Goal: Task Accomplishment & Management: Manage account settings

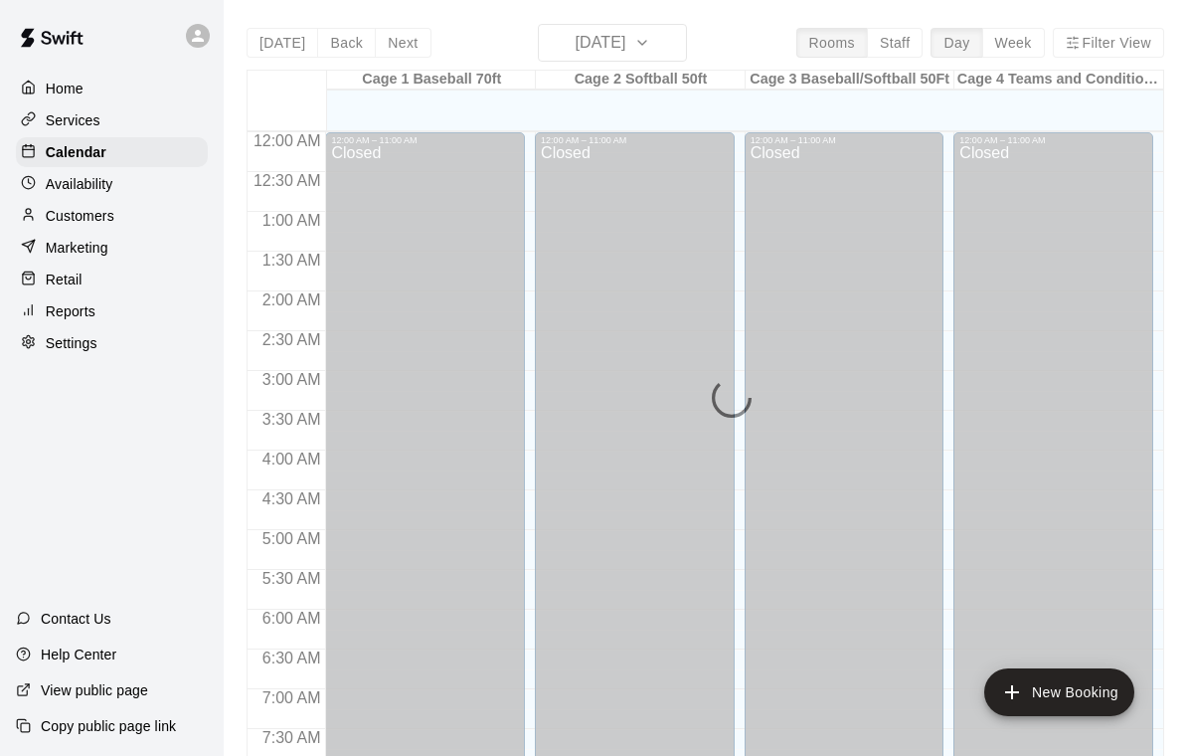
scroll to position [1173, 0]
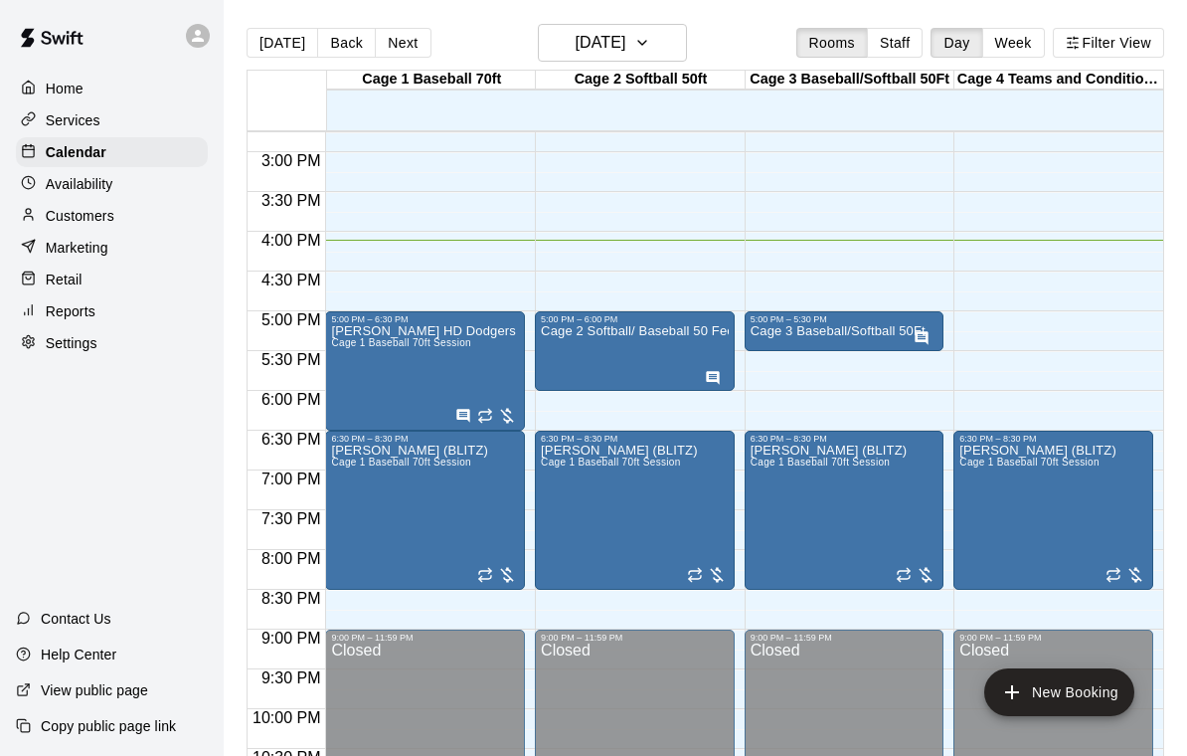
click at [611, 366] on div "Cage 2 Softball/ Baseball 50 Feet" at bounding box center [635, 702] width 188 height 756
click at [576, 340] on button "edit" at bounding box center [562, 347] width 40 height 40
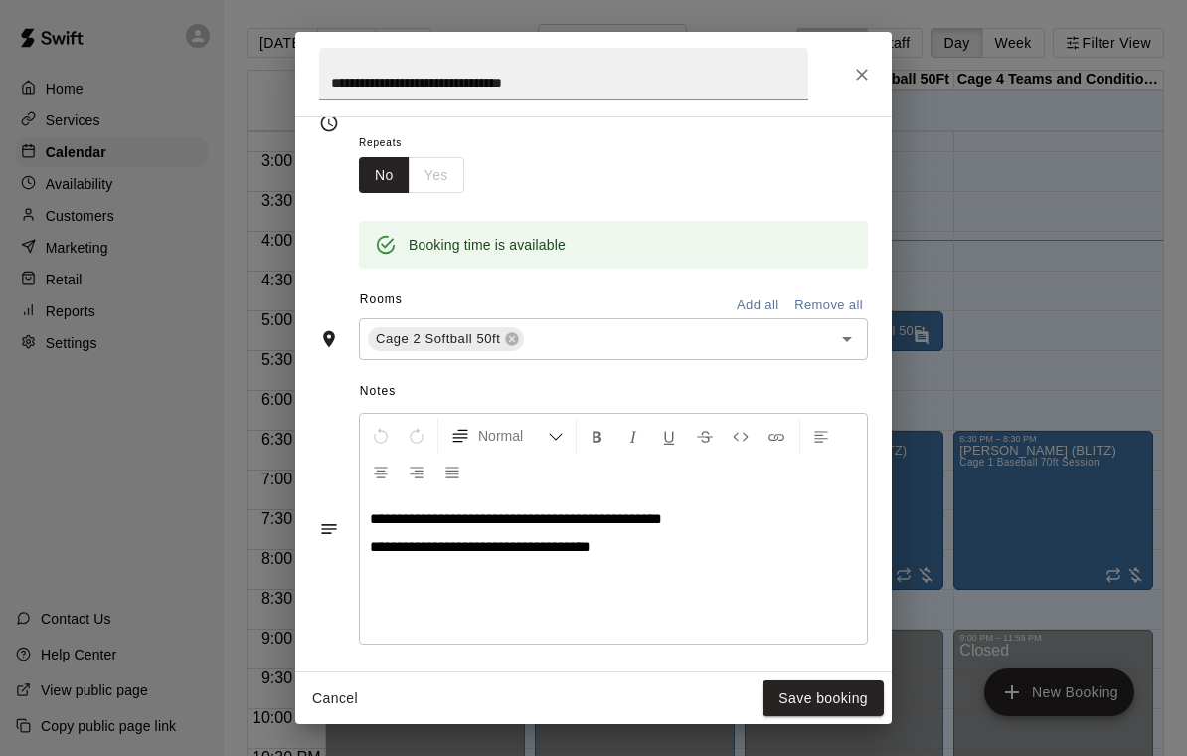
scroll to position [322, 0]
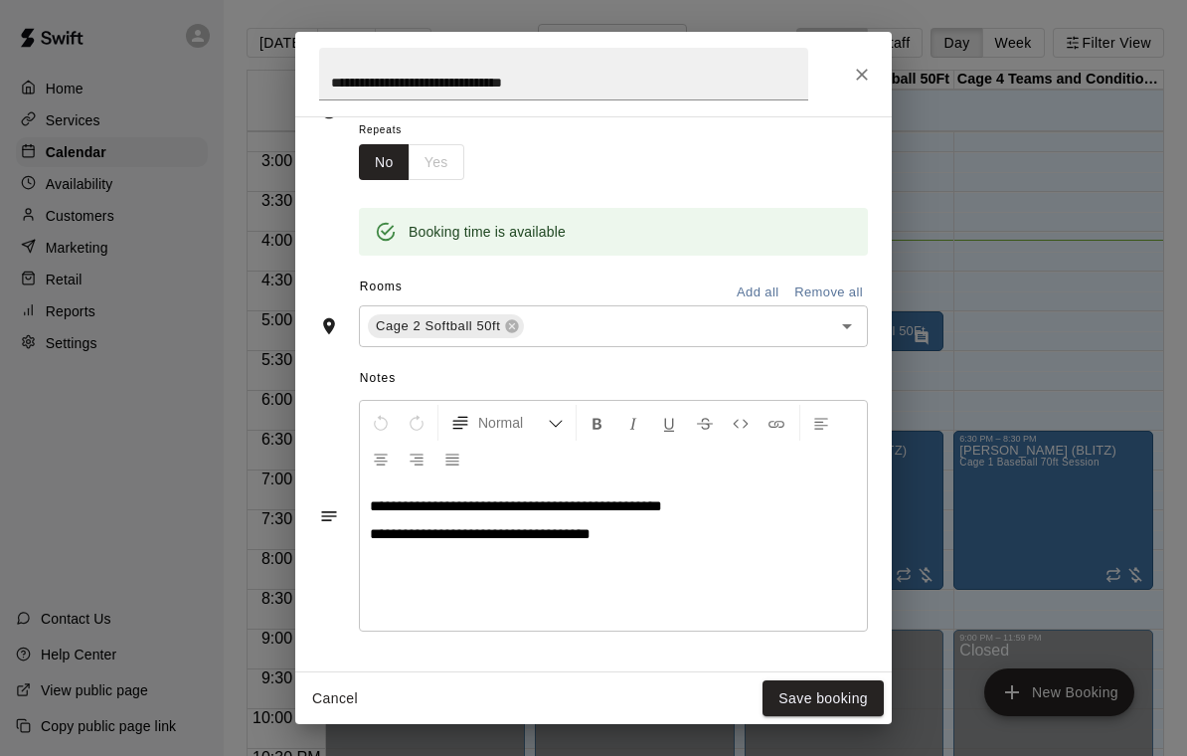
click at [849, 93] on div "**********" at bounding box center [593, 74] width 597 height 85
click at [845, 69] on button "Close" at bounding box center [862, 75] width 36 height 36
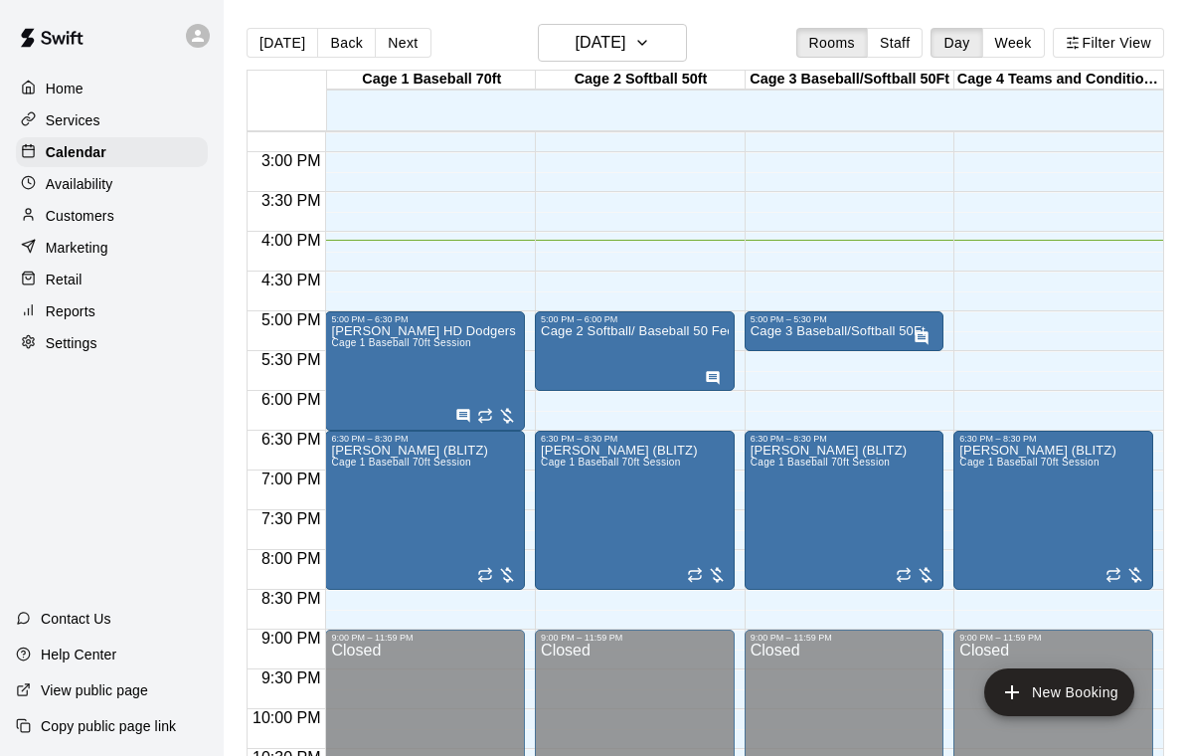
scroll to position [1171, 0]
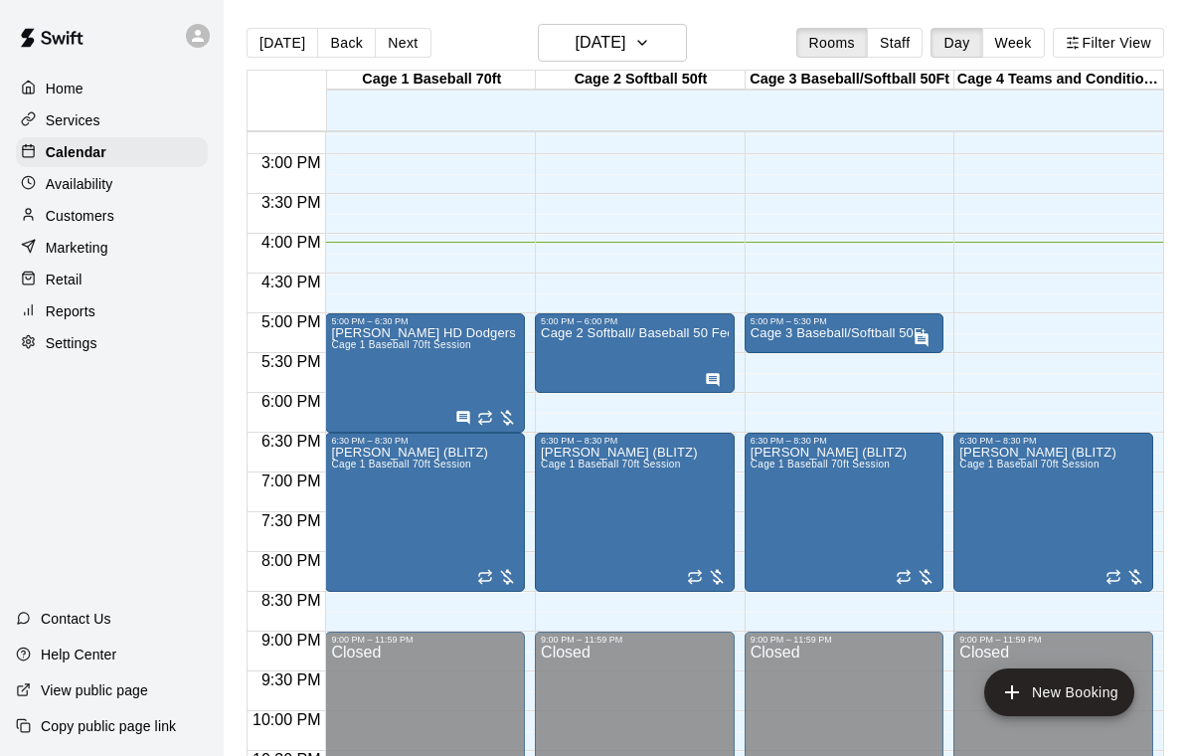
click at [786, 333] on p "Cage 3 Baseball/Softball 50Ft" at bounding box center [838, 333] width 175 height 0
click at [768, 360] on icon "edit" at bounding box center [771, 356] width 18 height 18
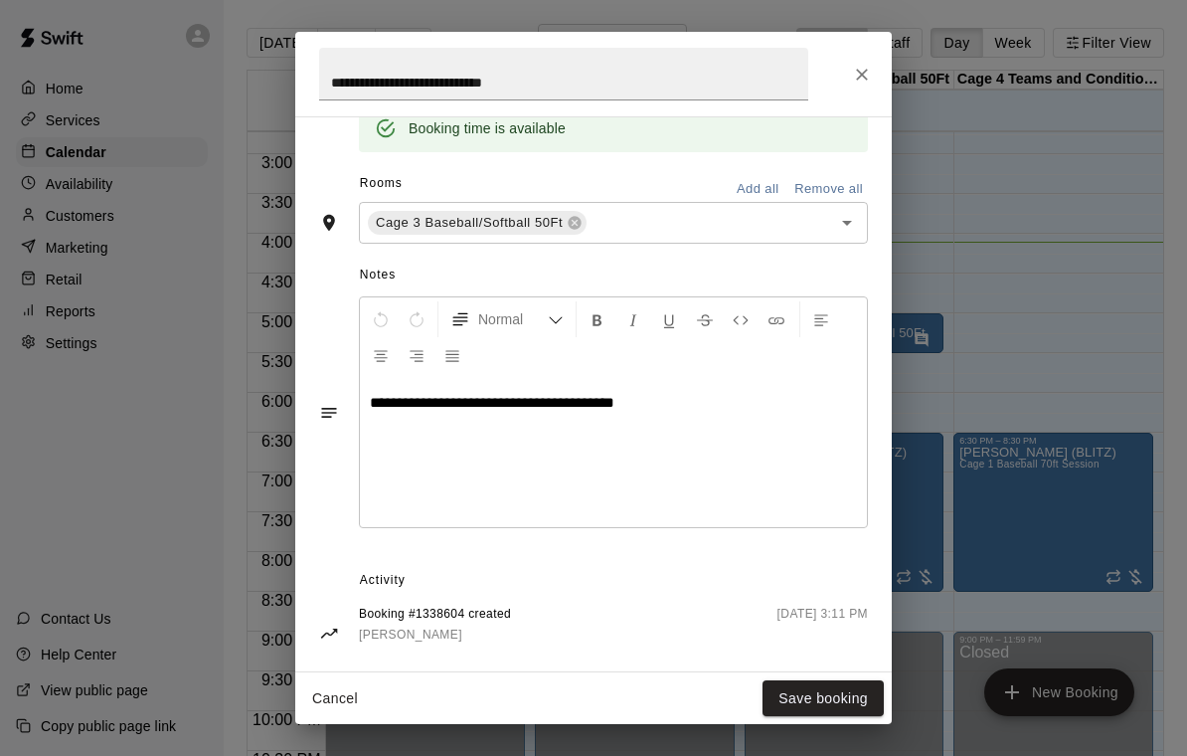
scroll to position [427, 0]
click at [861, 70] on icon "Close" at bounding box center [862, 75] width 20 height 20
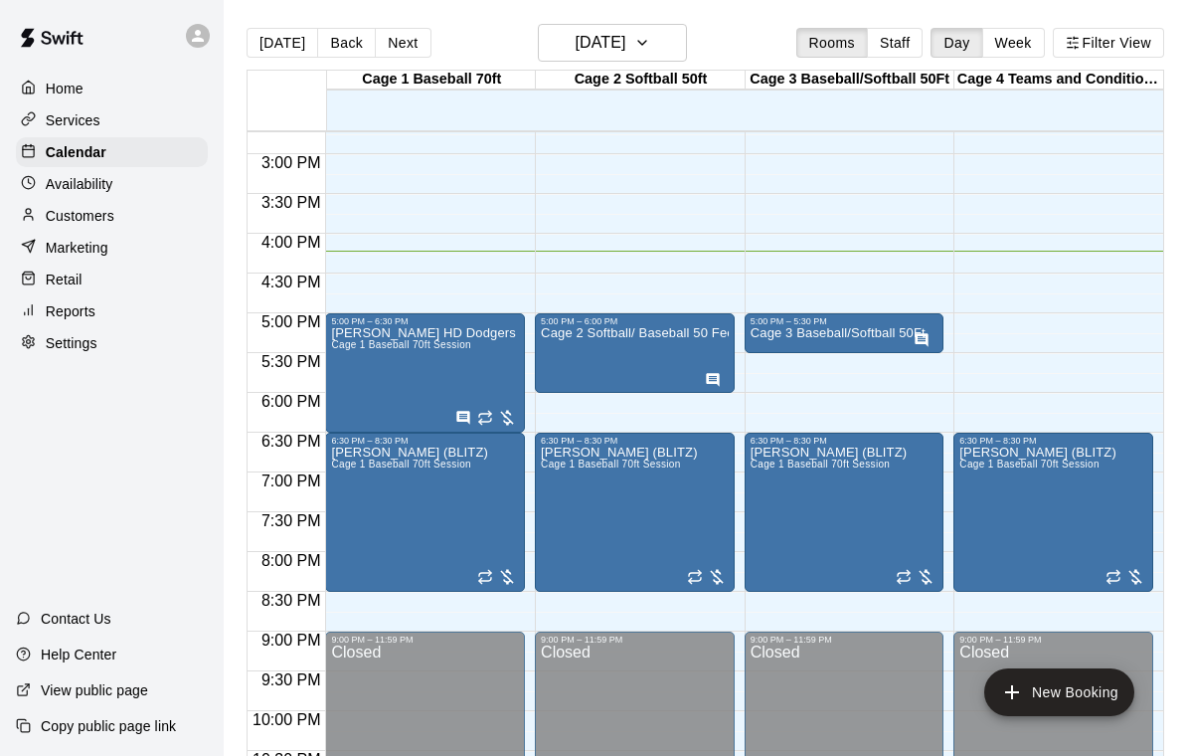
click at [829, 350] on div at bounding box center [845, 350] width 188 height 0
click at [769, 364] on icon "edit" at bounding box center [771, 368] width 24 height 24
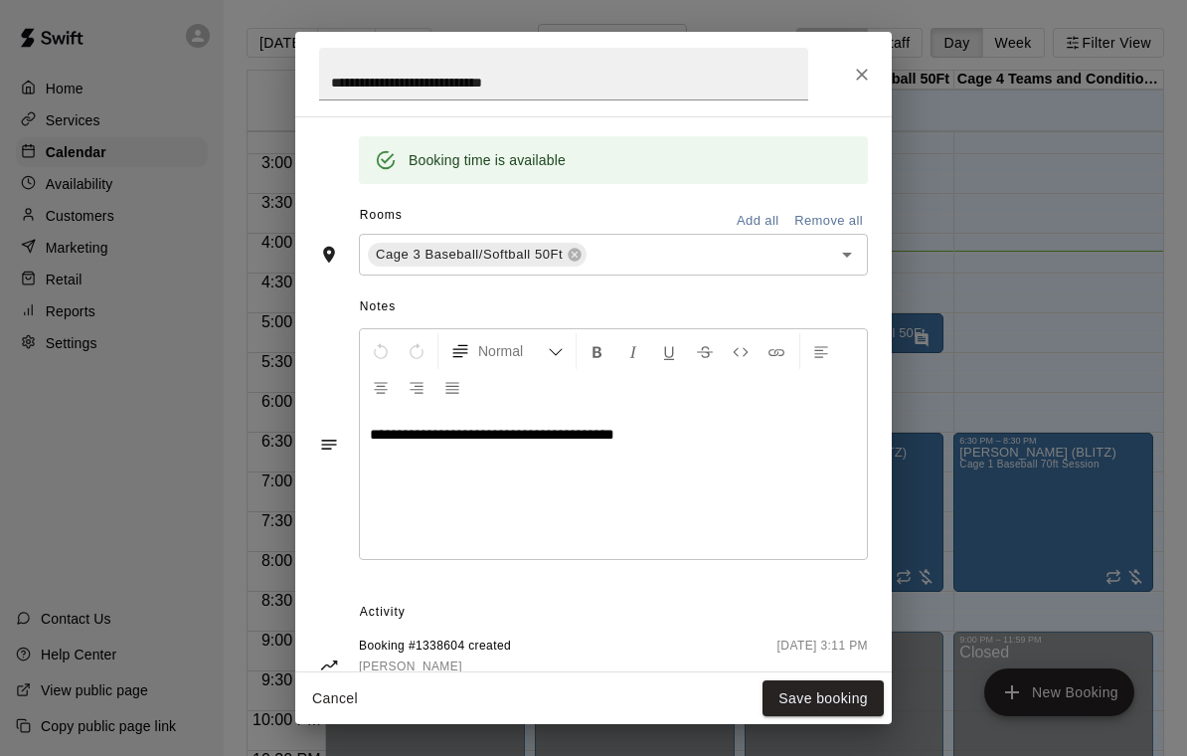
scroll to position [395, 0]
click at [865, 84] on icon "Close" at bounding box center [862, 75] width 20 height 20
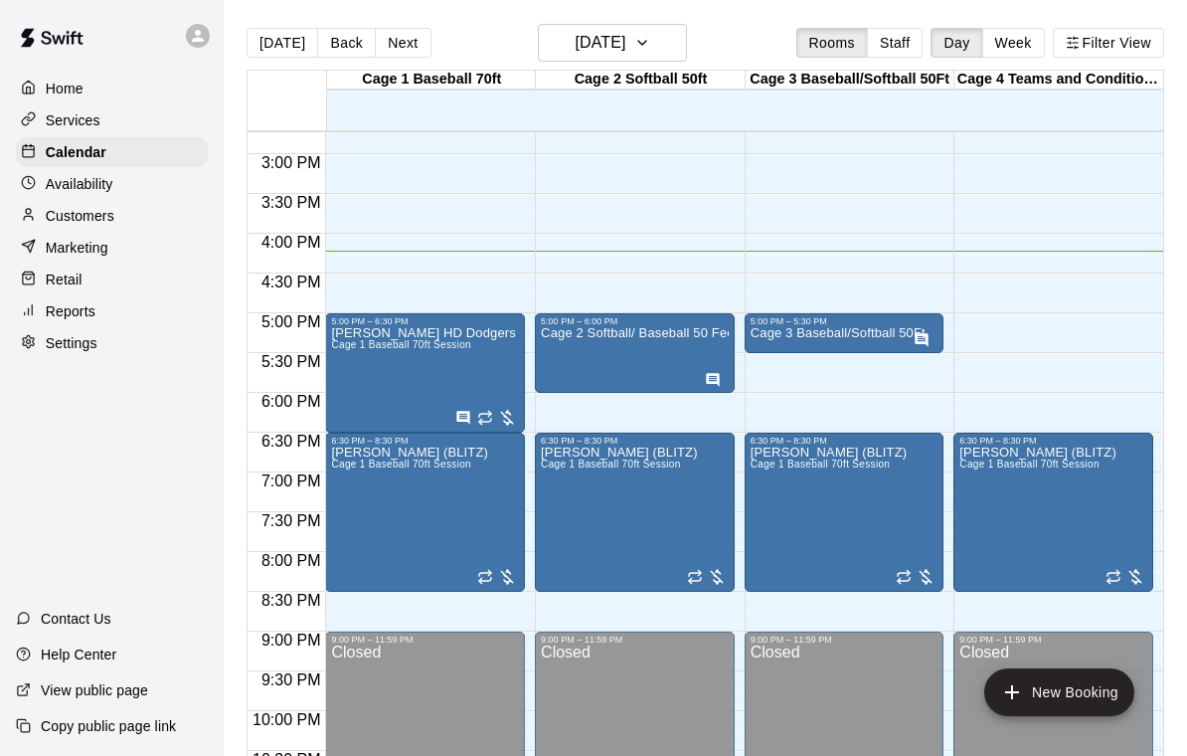
click at [630, 351] on div "Cage 2 Softball/ Baseball 50 Feet" at bounding box center [635, 704] width 188 height 756
click at [571, 355] on icon "edit" at bounding box center [562, 349] width 24 height 24
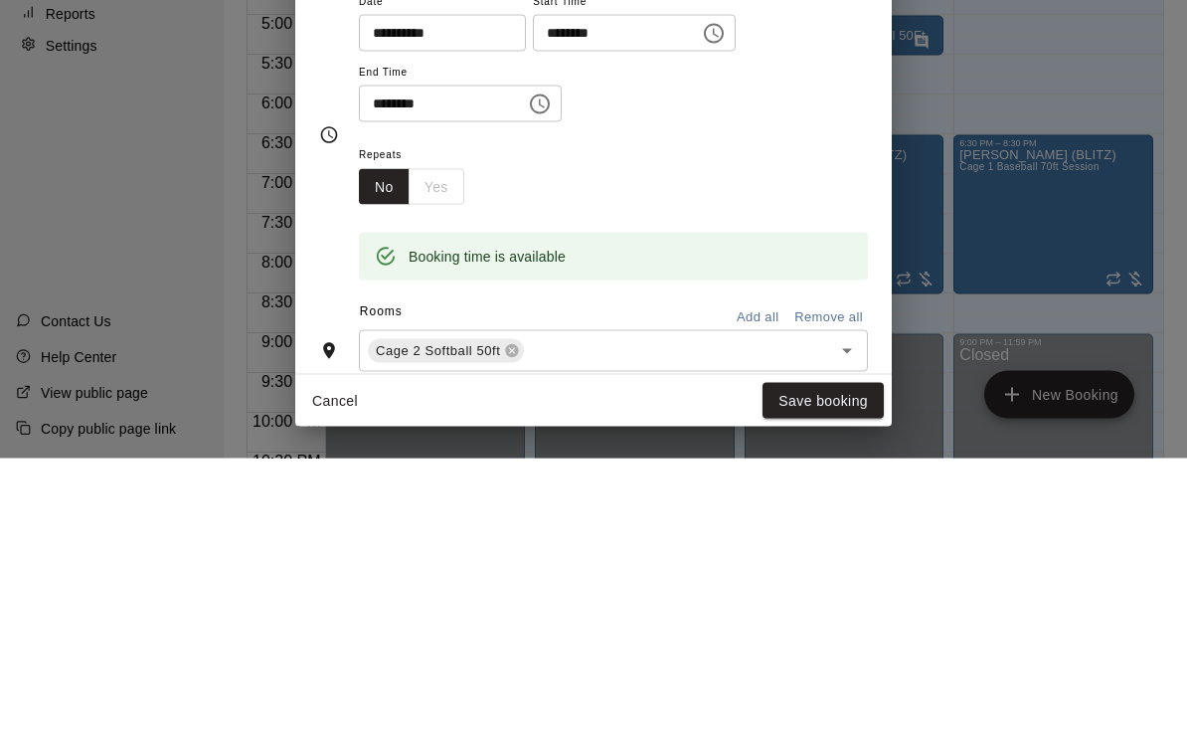
scroll to position [0, 0]
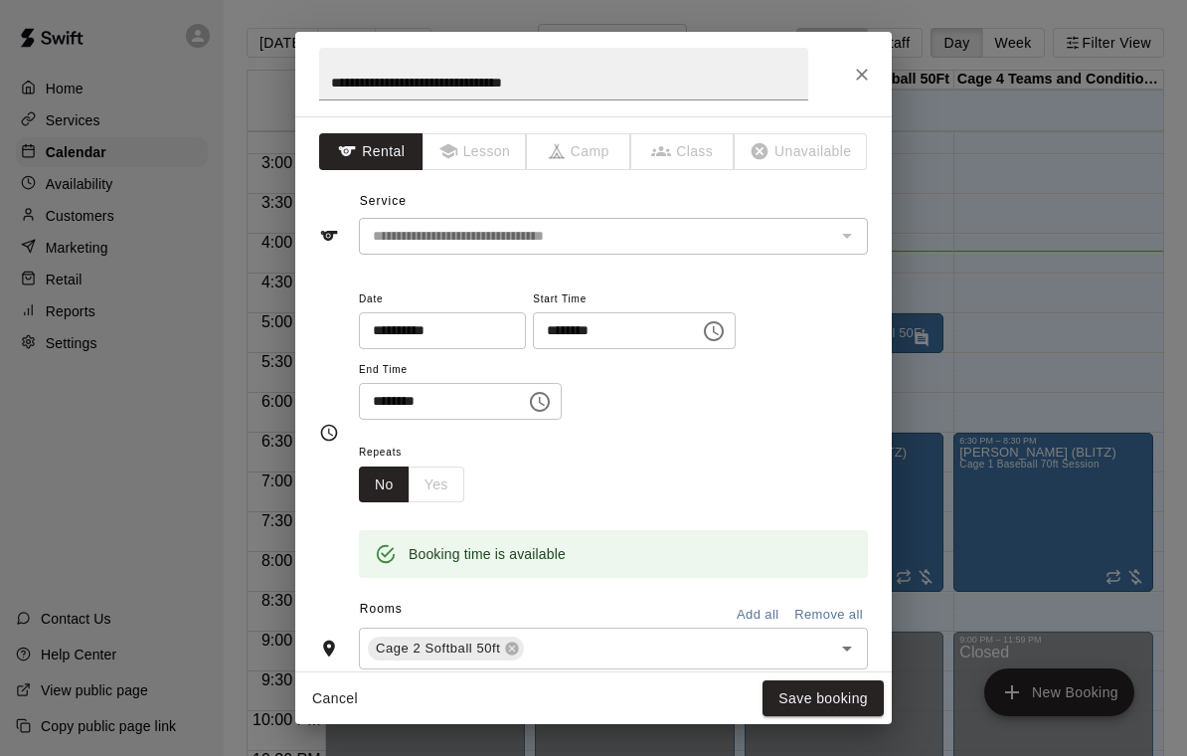
click at [864, 86] on button "Close" at bounding box center [862, 75] width 36 height 36
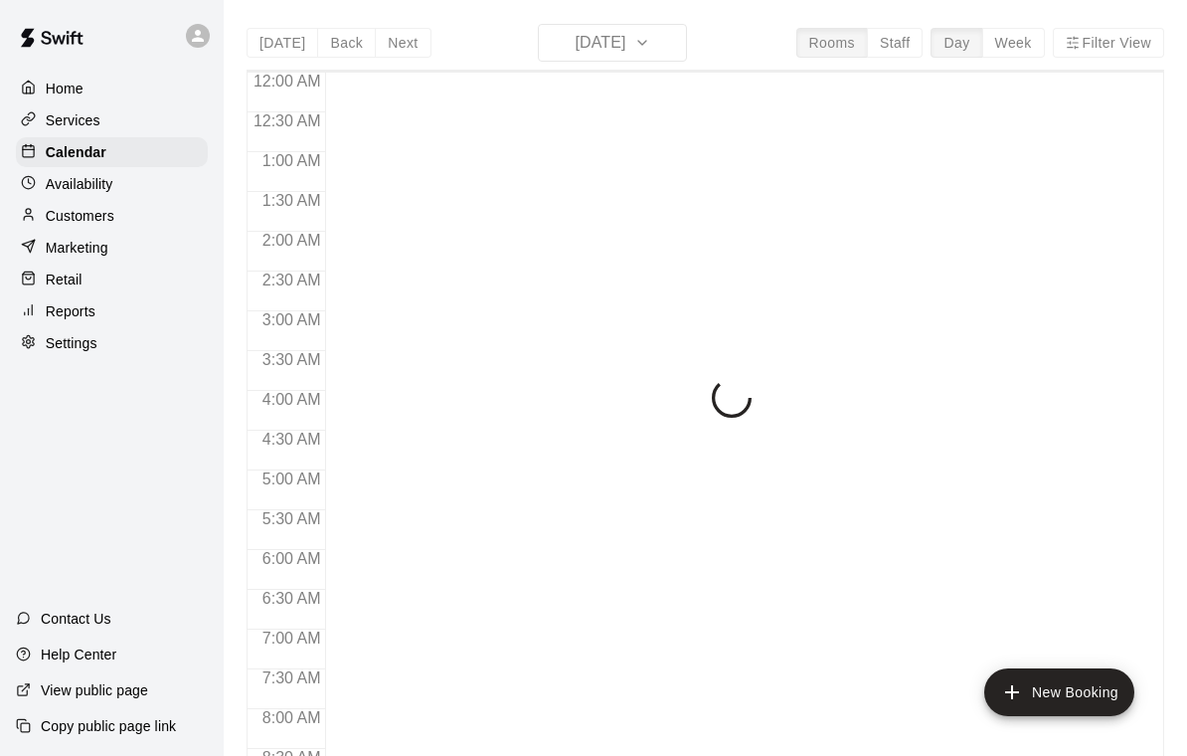
scroll to position [1173, 0]
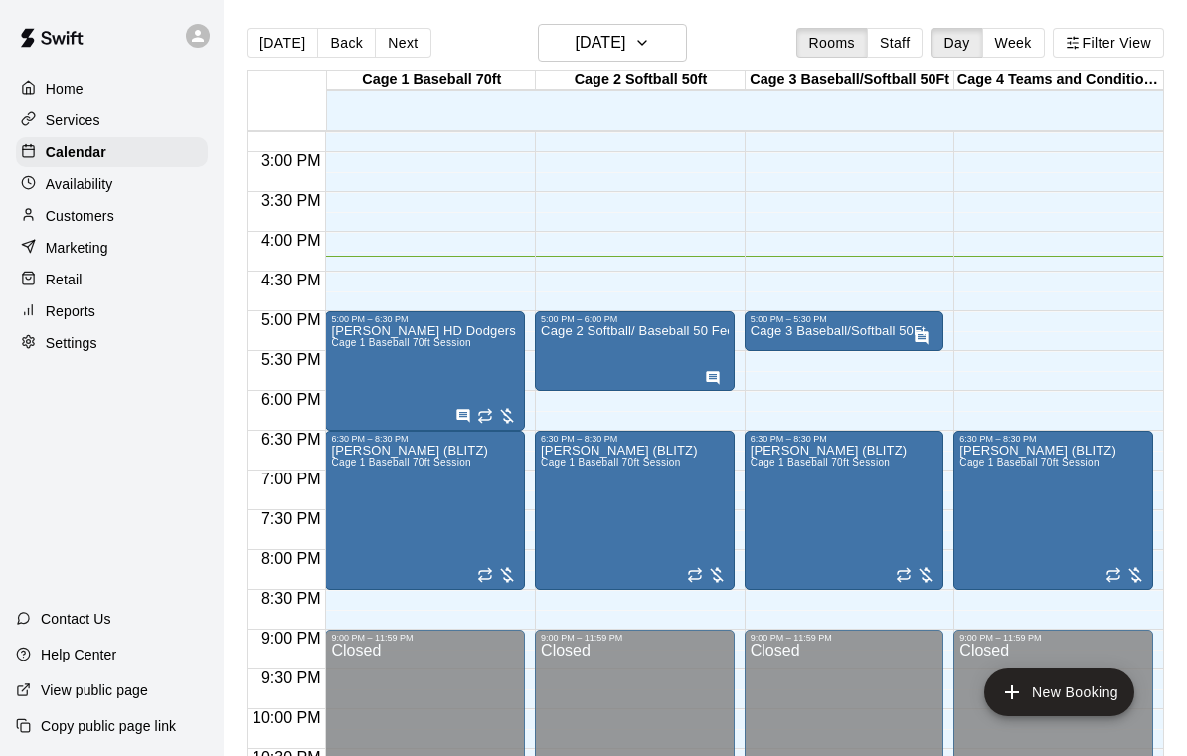
click at [400, 355] on div "Richard Perez HD Dodgers Cage 1 Baseball 70ft Session" at bounding box center [423, 702] width 184 height 756
click at [356, 326] on div at bounding box center [593, 378] width 1187 height 756
click at [383, 364] on div "Richard Perez HD Dodgers Cage 1 Baseball 70ft Session" at bounding box center [423, 702] width 184 height 756
click at [343, 356] on icon "edit" at bounding box center [352, 347] width 18 height 18
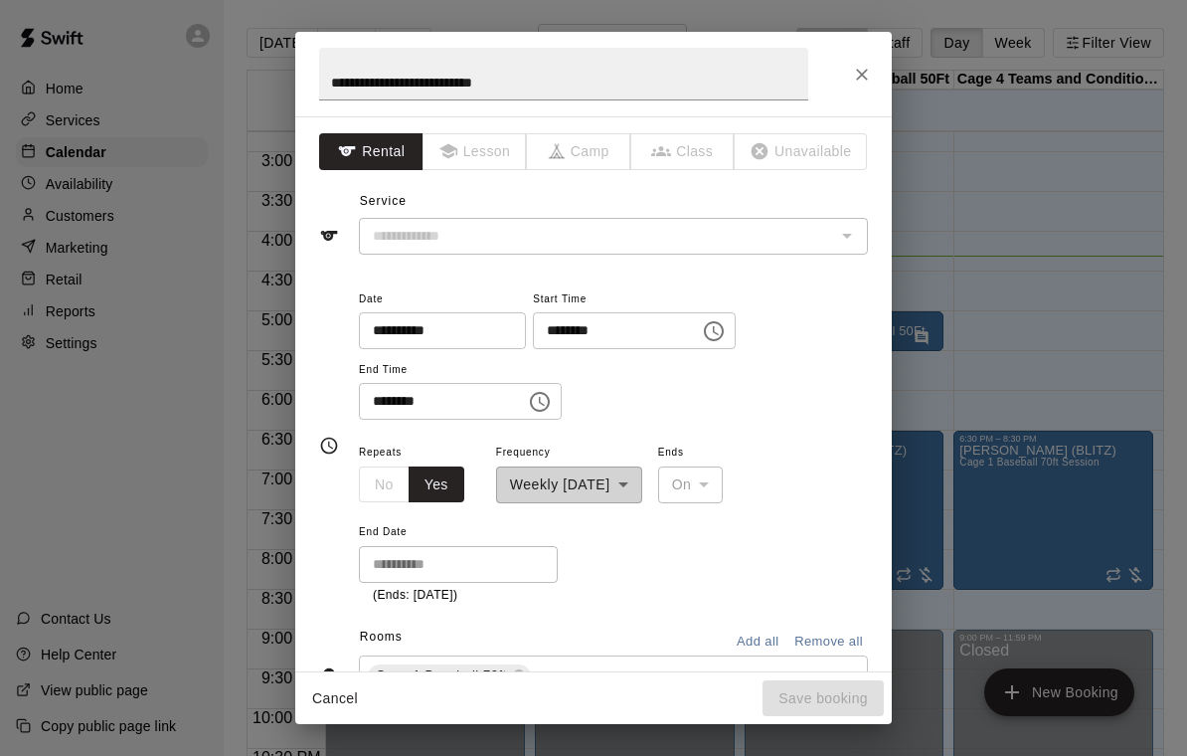
type input "**********"
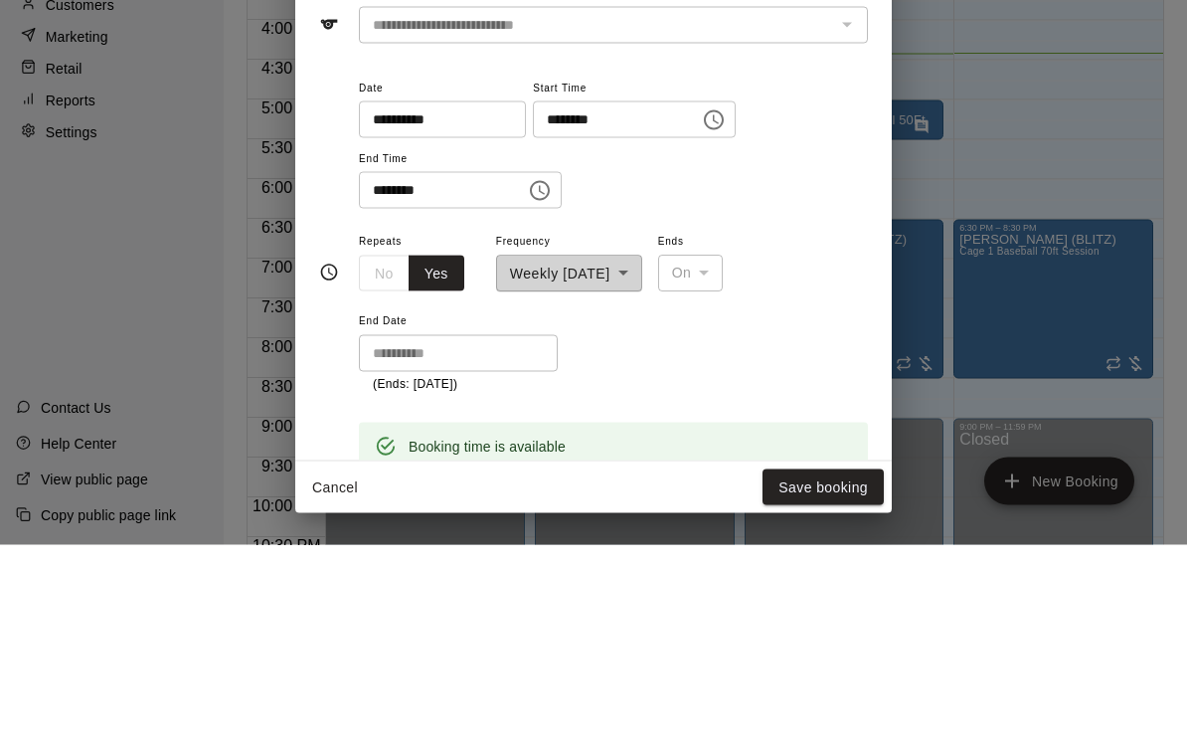
scroll to position [0, 0]
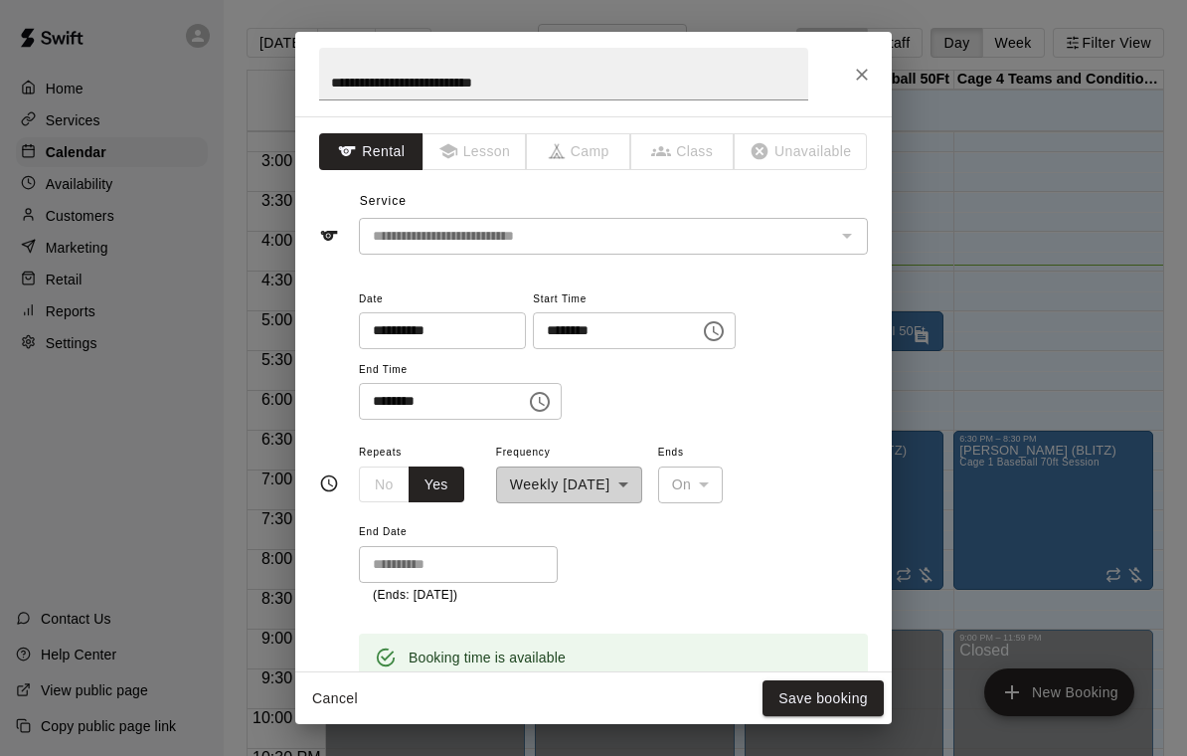
click at [869, 74] on icon "Close" at bounding box center [862, 75] width 20 height 20
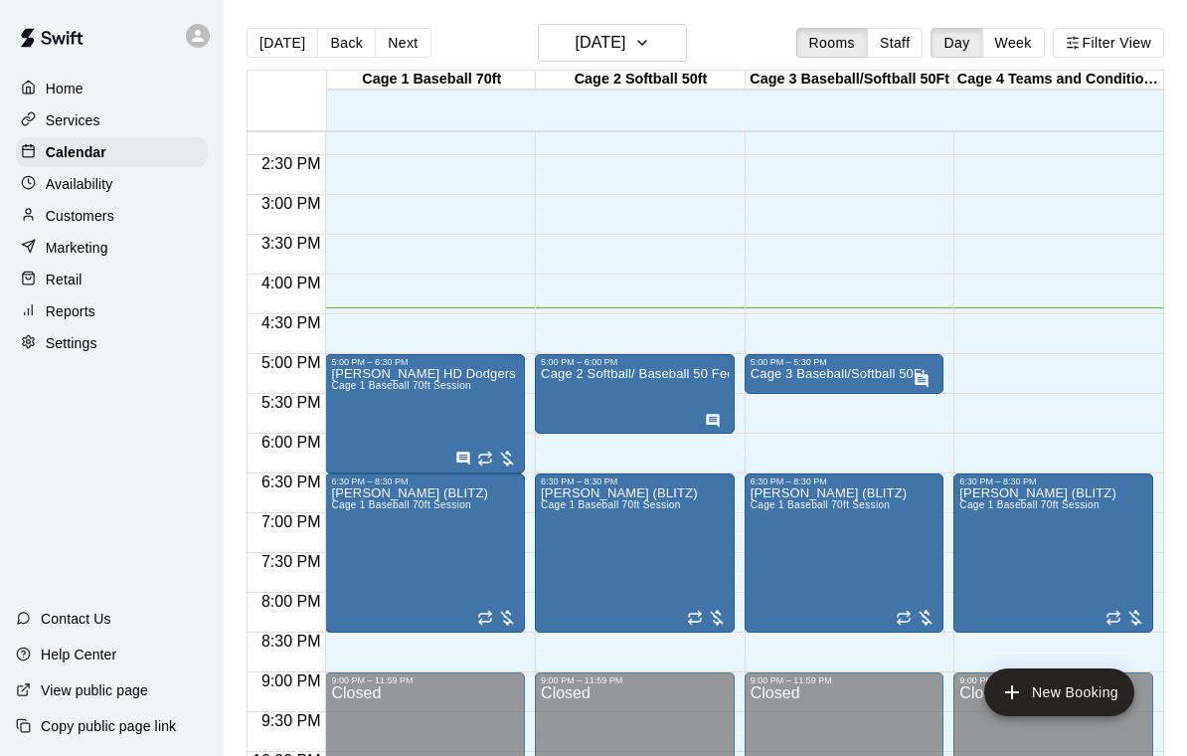
scroll to position [1137, 0]
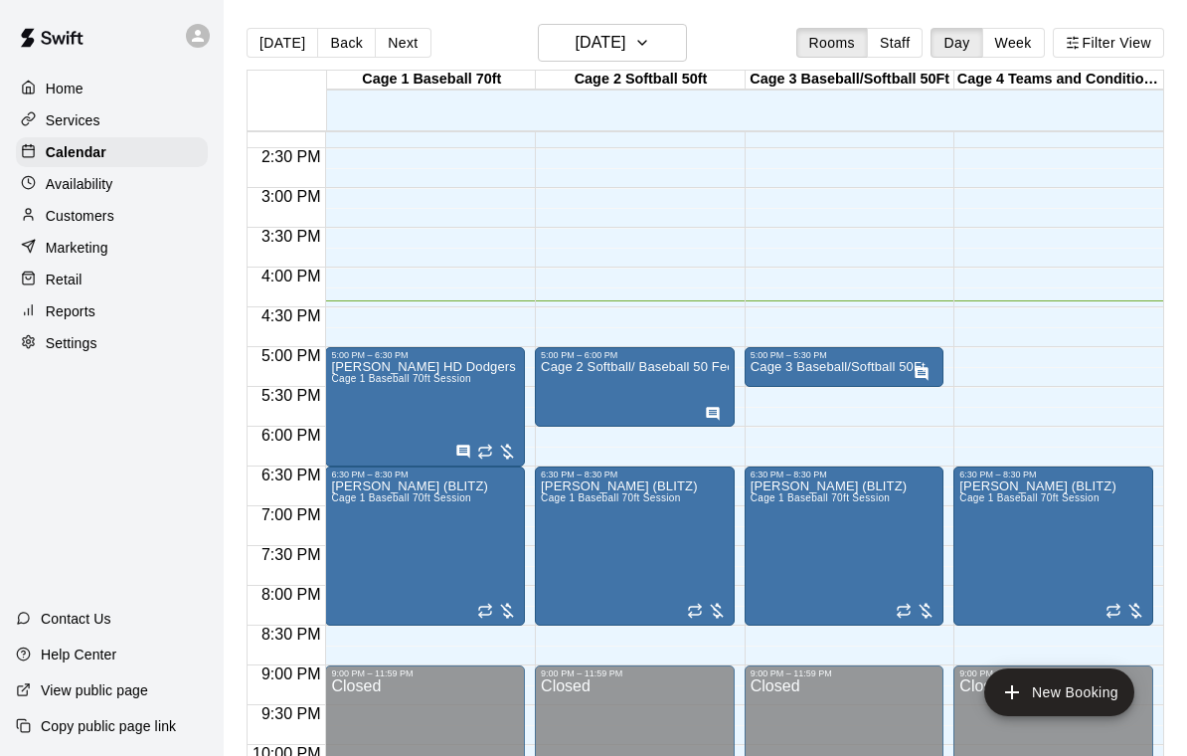
click at [844, 379] on div "Cage 3 Baseball/Softball 50Ft" at bounding box center [838, 738] width 175 height 756
click at [759, 387] on icon "edit" at bounding box center [771, 383] width 24 height 24
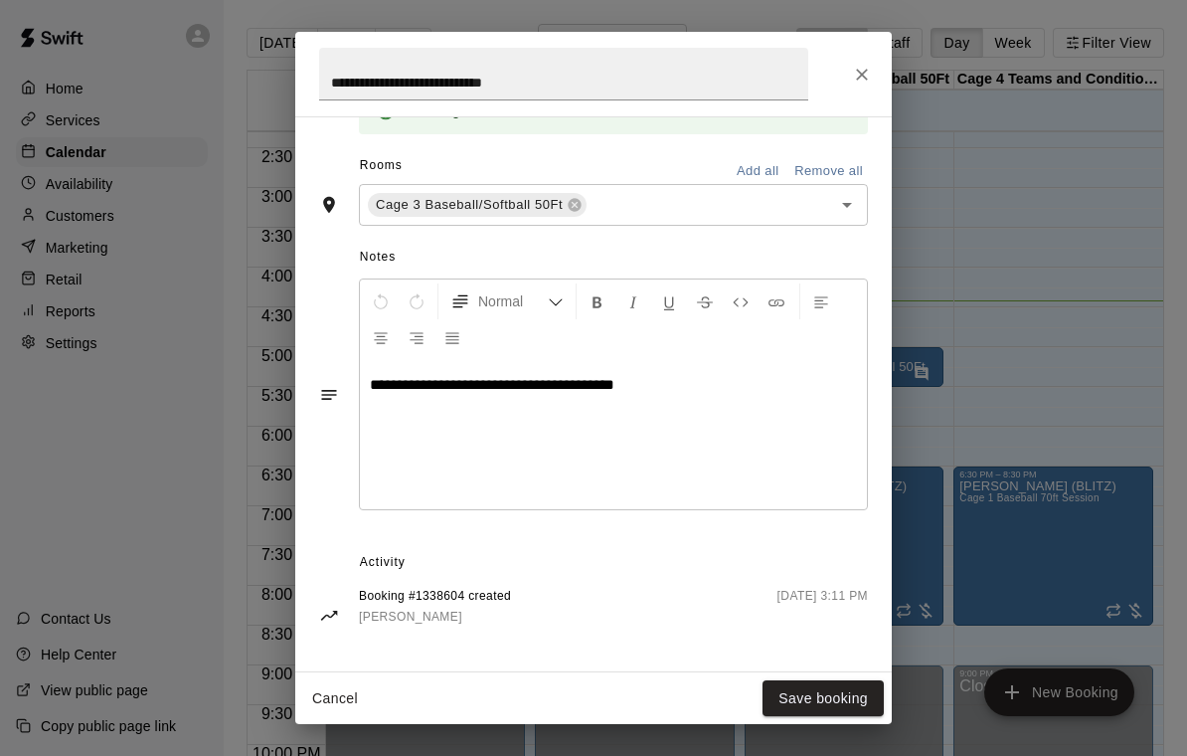
click at [863, 74] on icon "Close" at bounding box center [862, 75] width 12 height 12
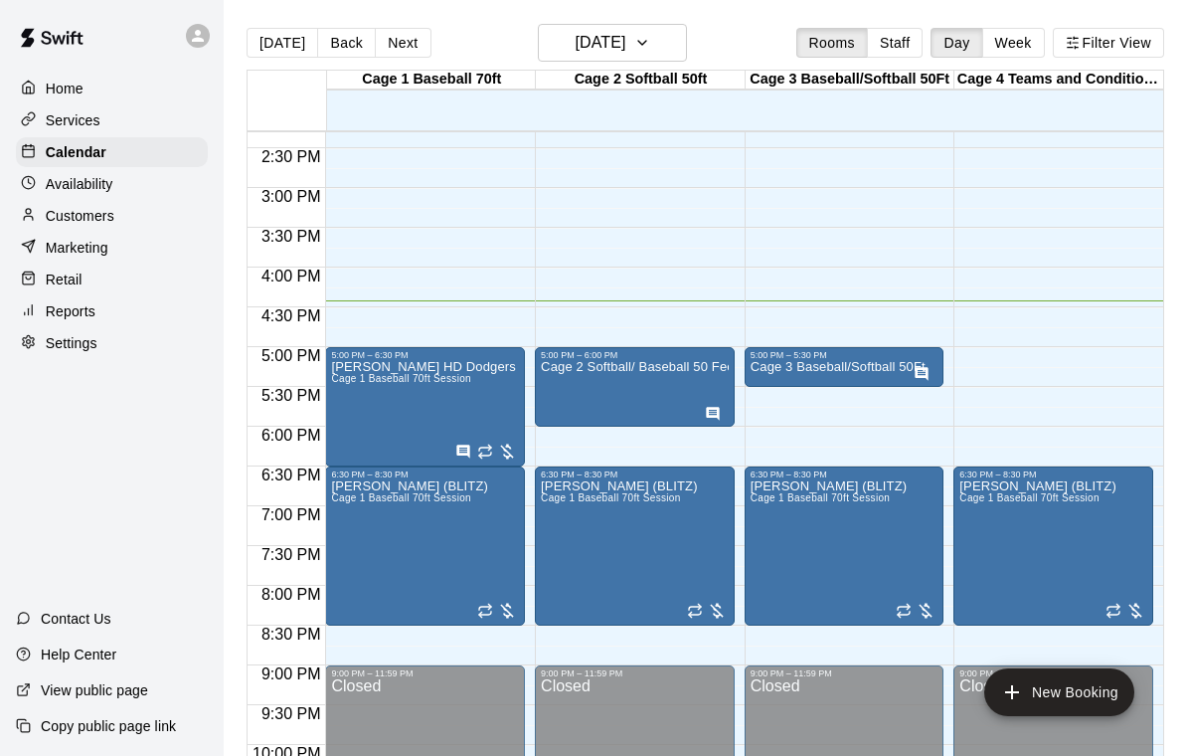
scroll to position [440, 0]
click at [625, 47] on h6 "[DATE]" at bounding box center [600, 43] width 51 height 28
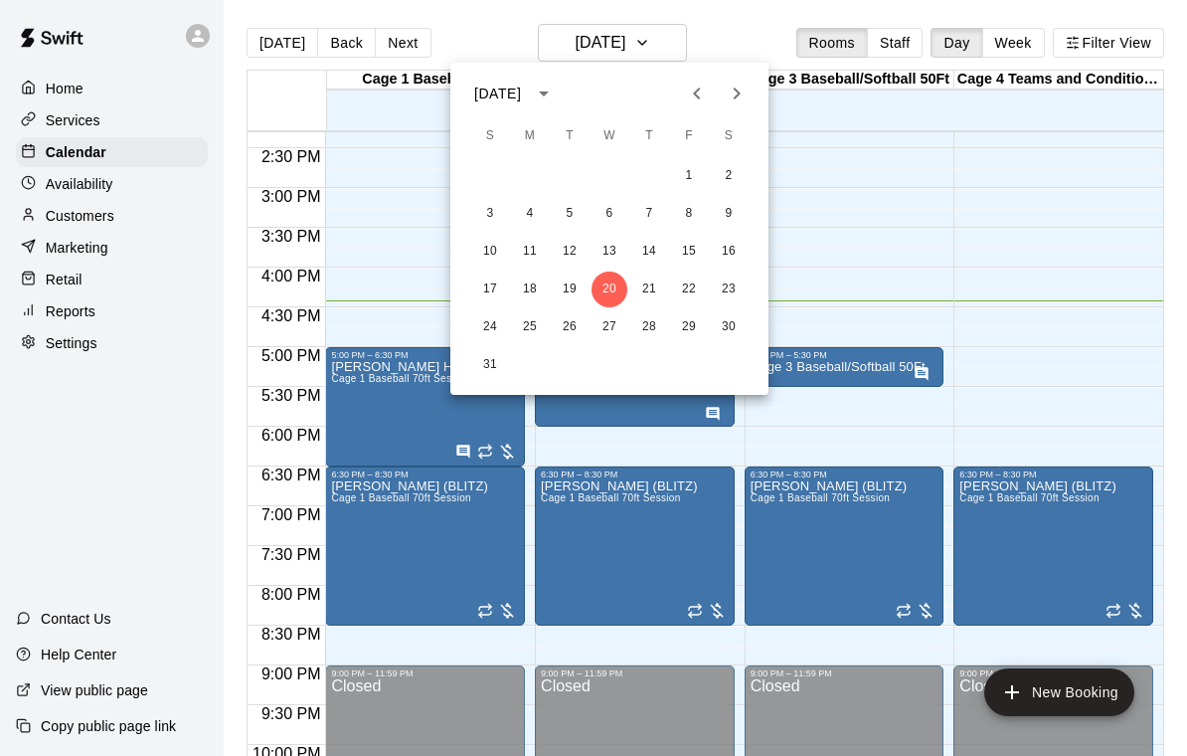
click at [1052, 292] on div at bounding box center [593, 378] width 1187 height 756
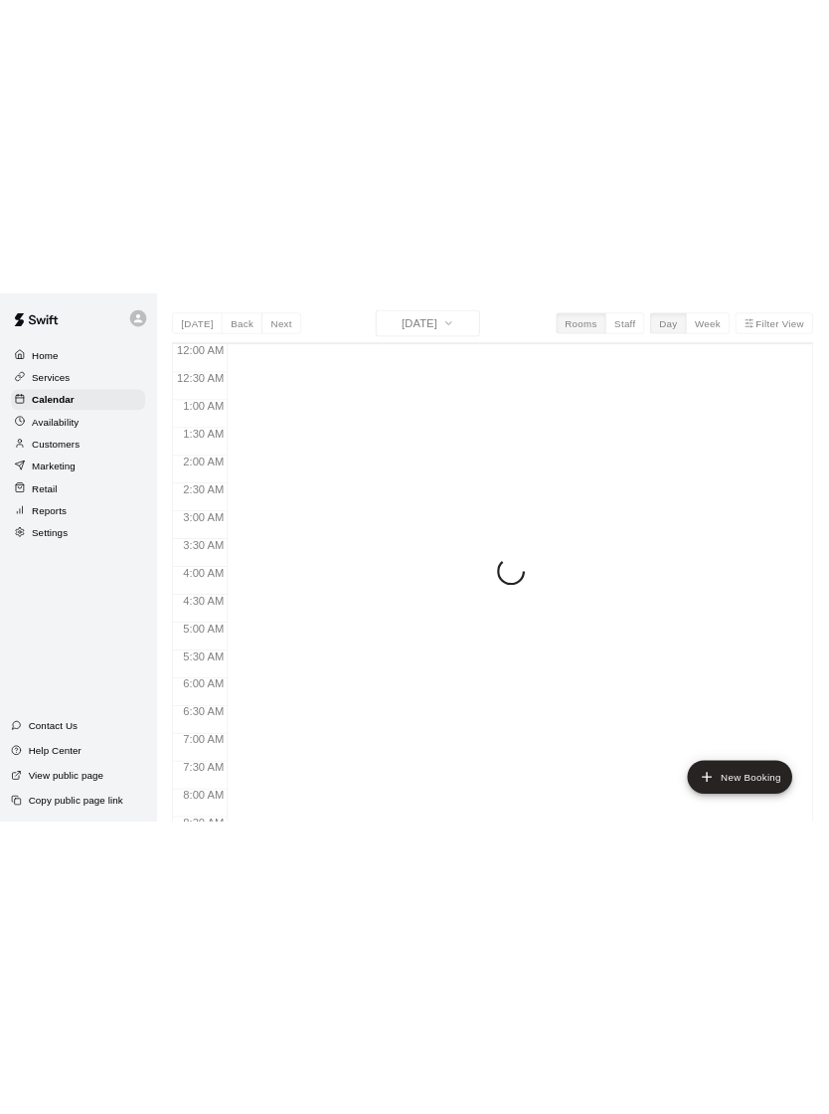
scroll to position [1173, 0]
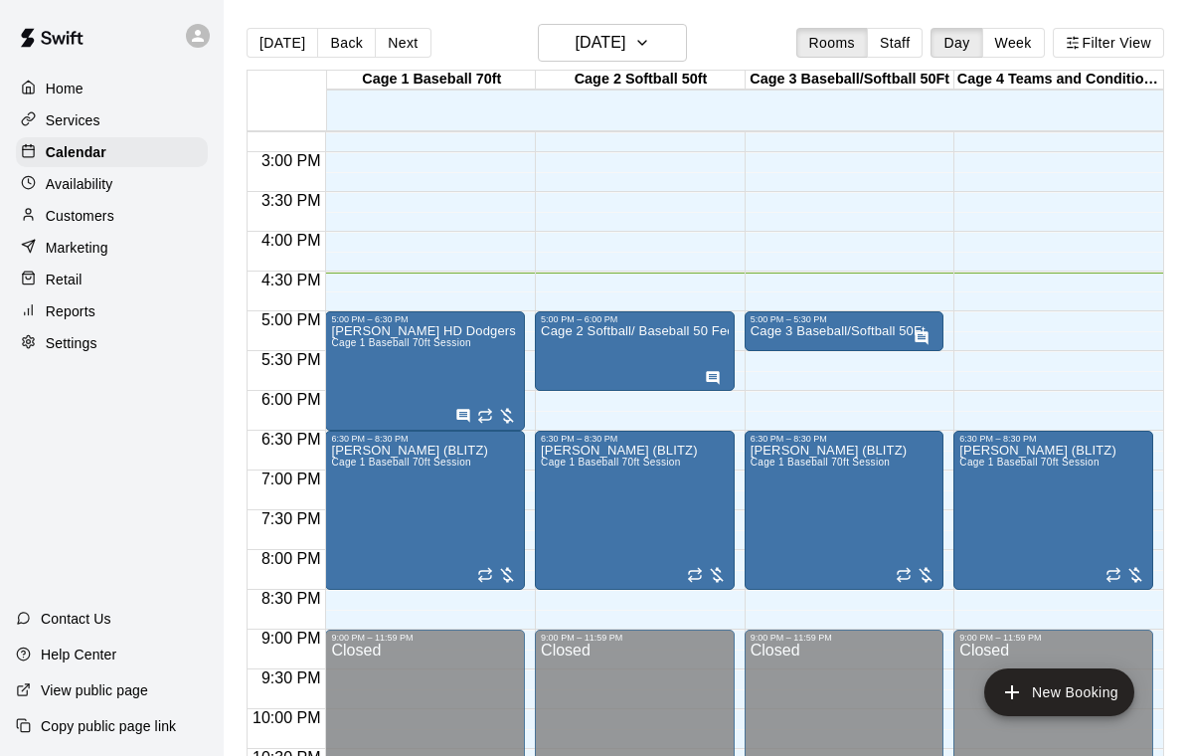
click at [797, 331] on p "Cage 3 Baseball/Softball 50Ft" at bounding box center [838, 331] width 175 height 0
click at [774, 462] on button "delete" at bounding box center [771, 449] width 40 height 40
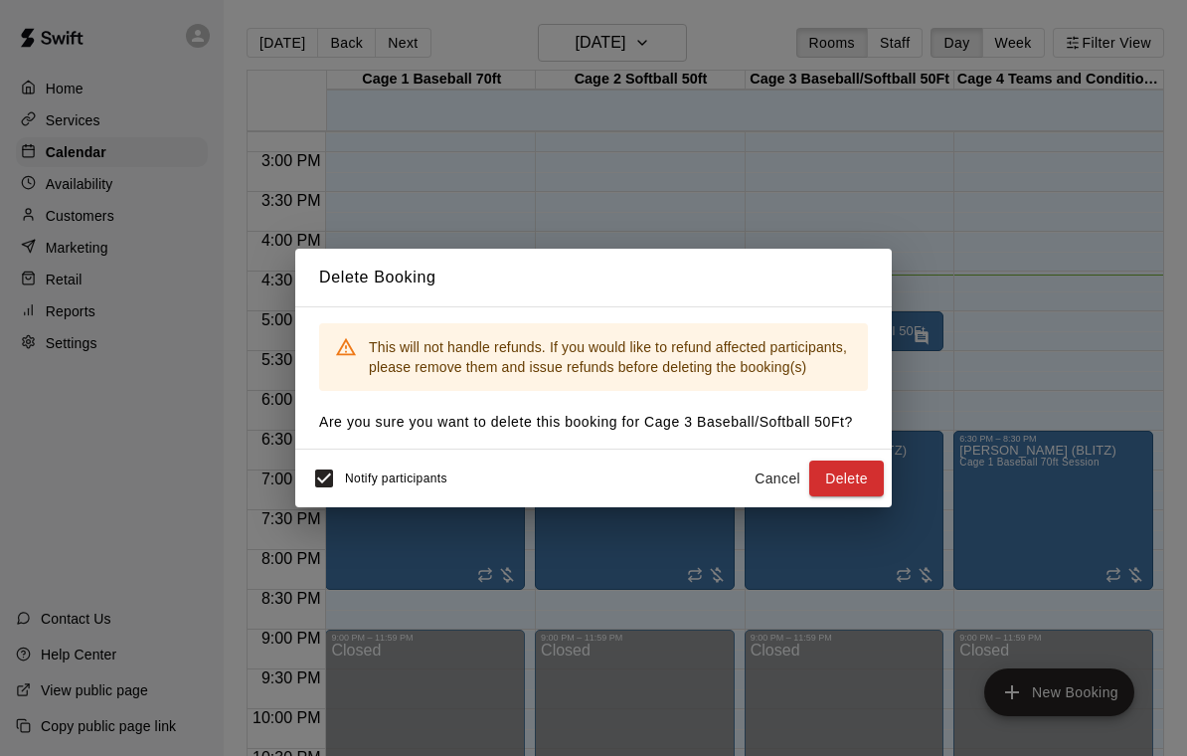
click at [854, 477] on button "Delete" at bounding box center [846, 478] width 75 height 37
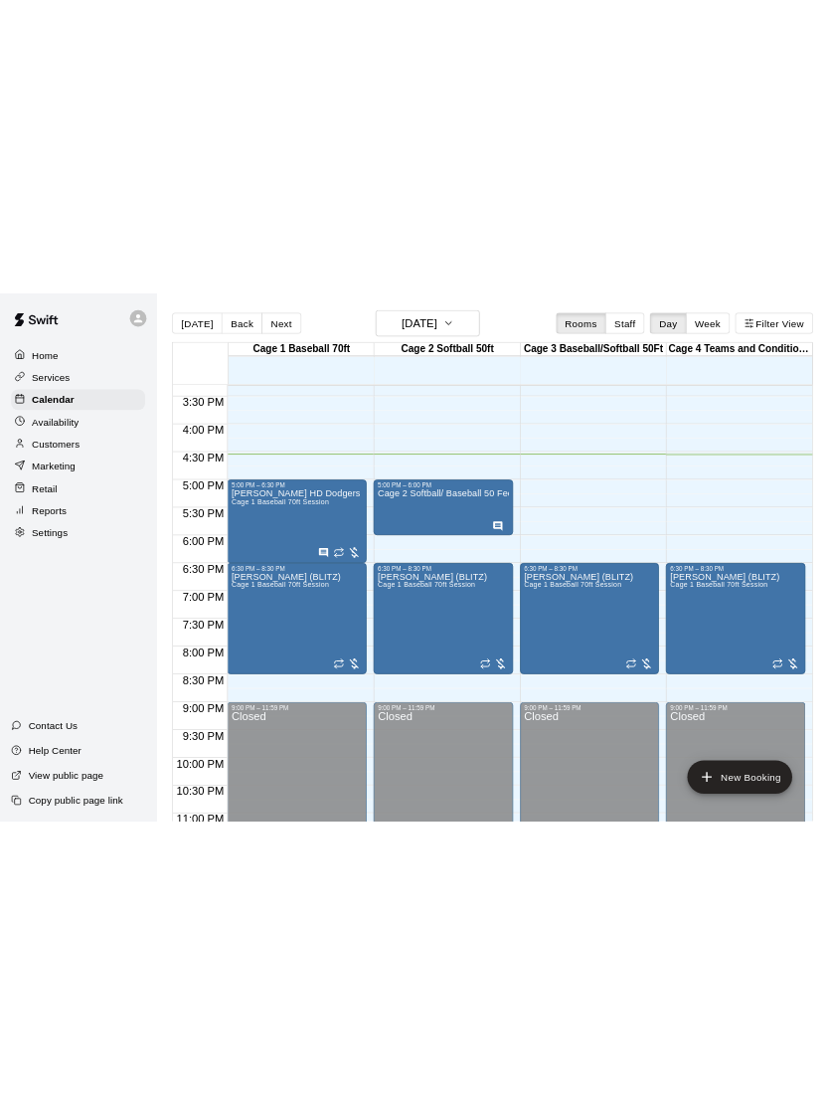
scroll to position [1217, 0]
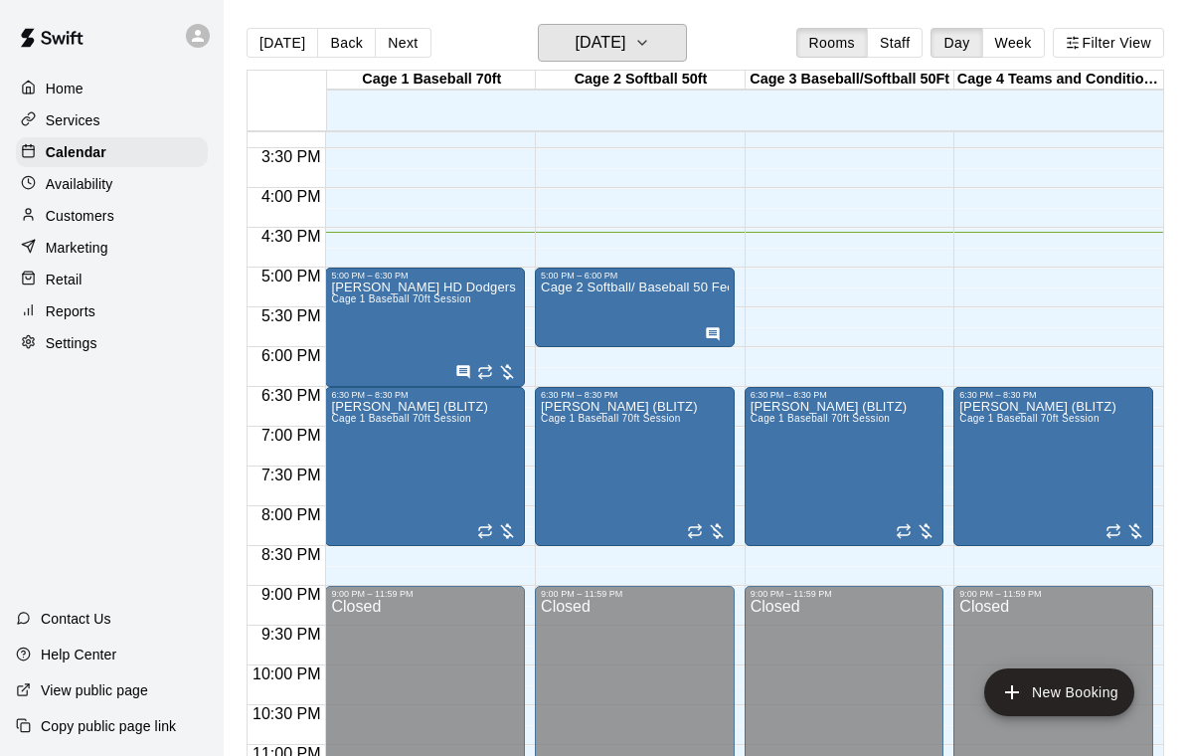
click at [650, 47] on icon "button" at bounding box center [642, 43] width 16 height 24
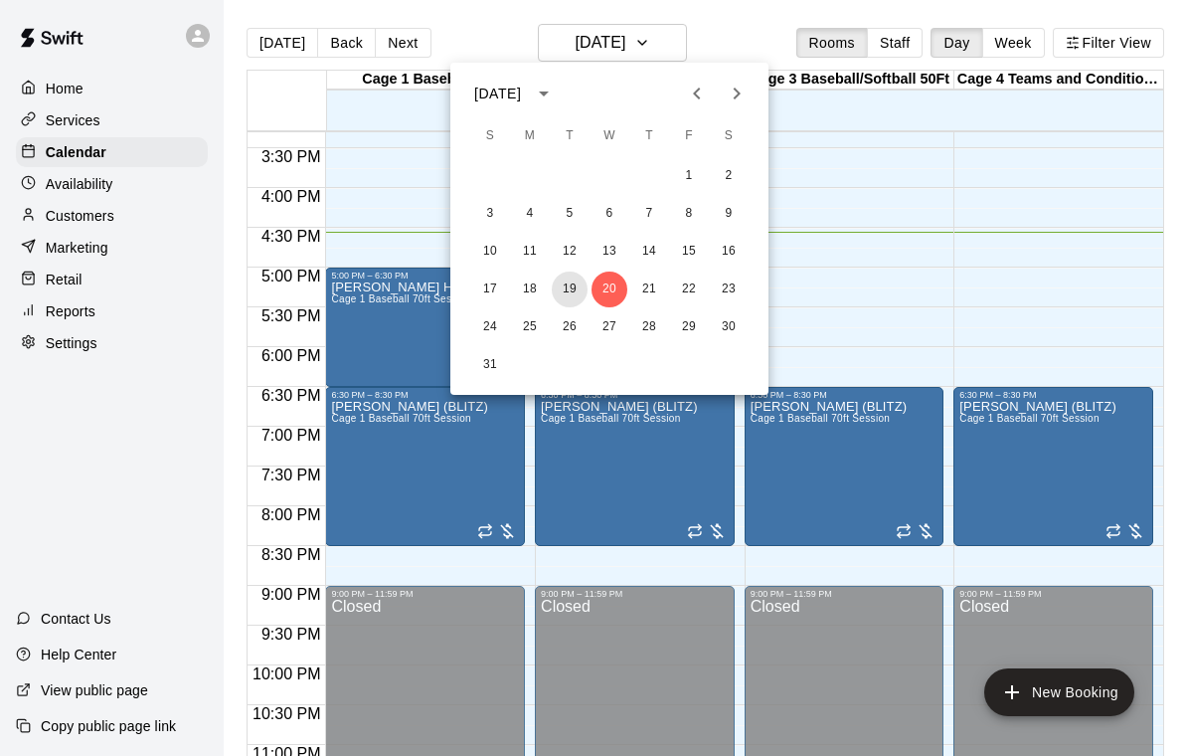
click at [574, 284] on button "19" at bounding box center [570, 289] width 36 height 36
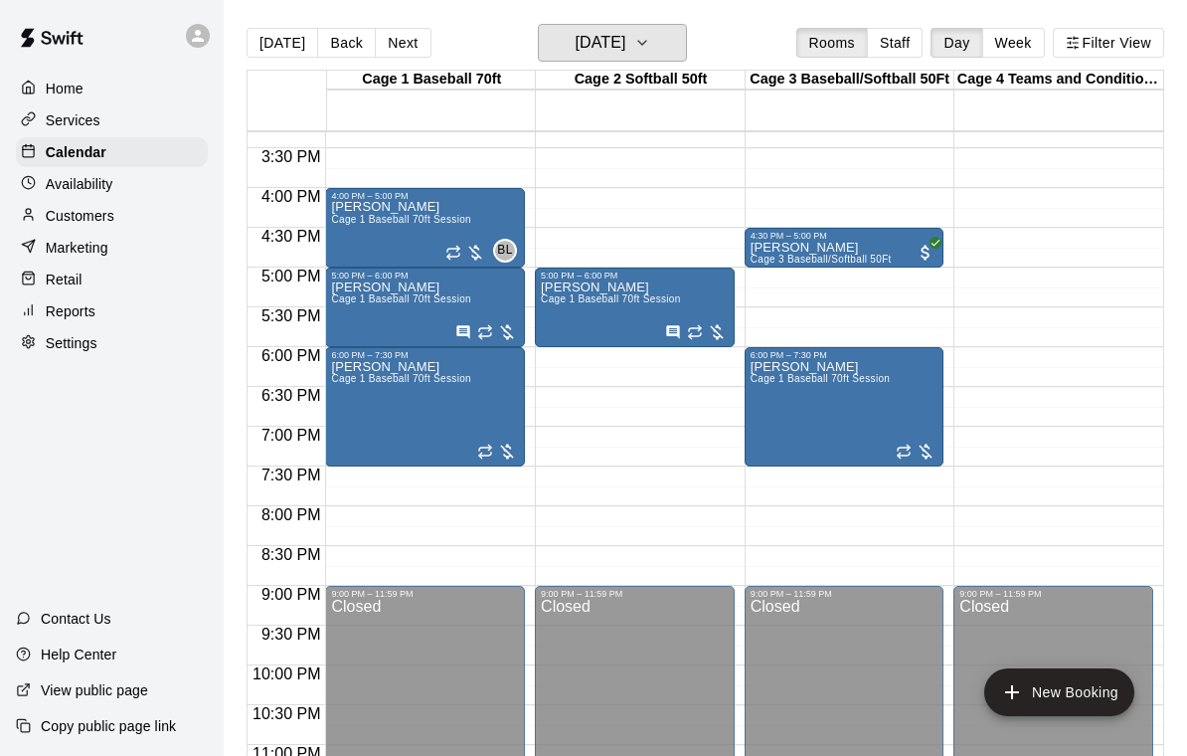
click at [650, 41] on icon "button" at bounding box center [642, 43] width 16 height 24
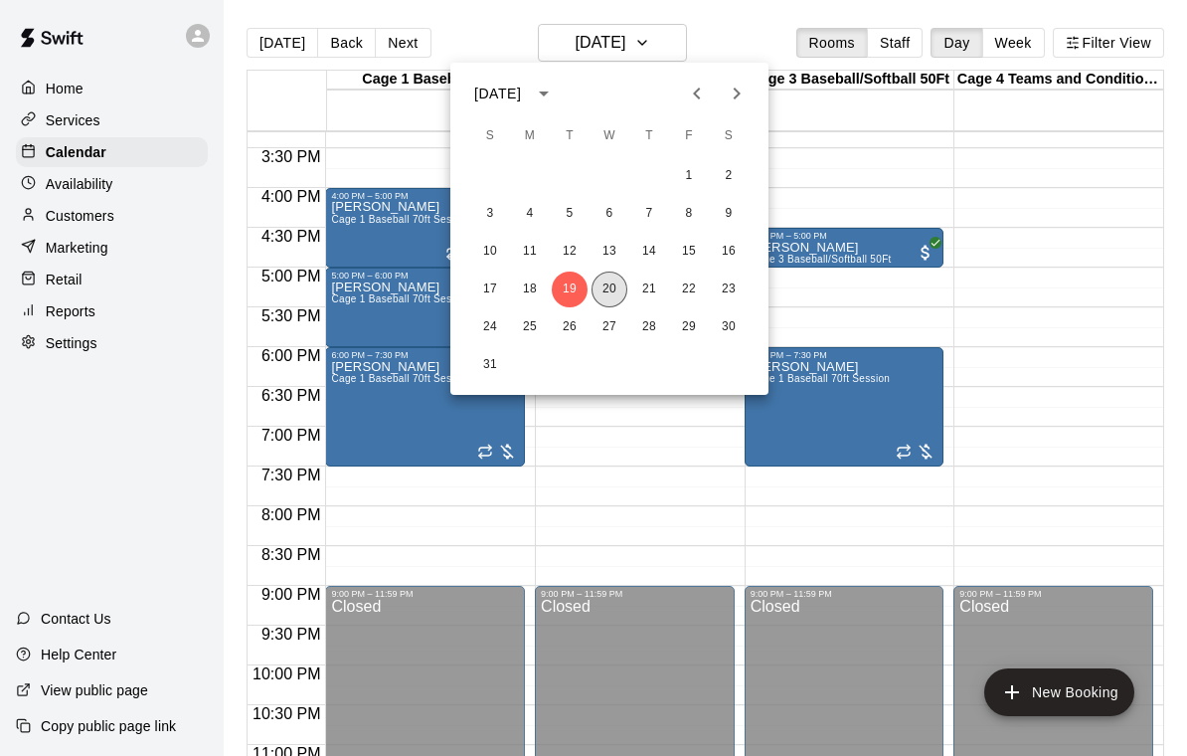
click at [609, 280] on button "20" at bounding box center [610, 289] width 36 height 36
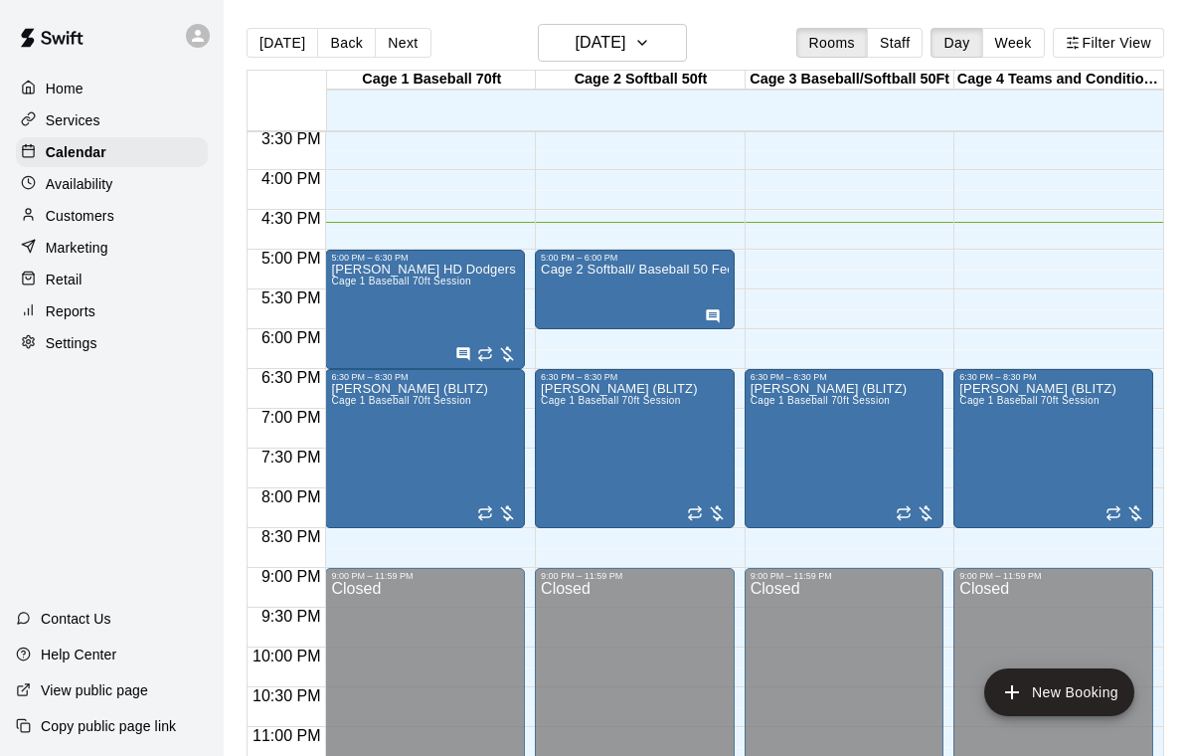
scroll to position [1233, 0]
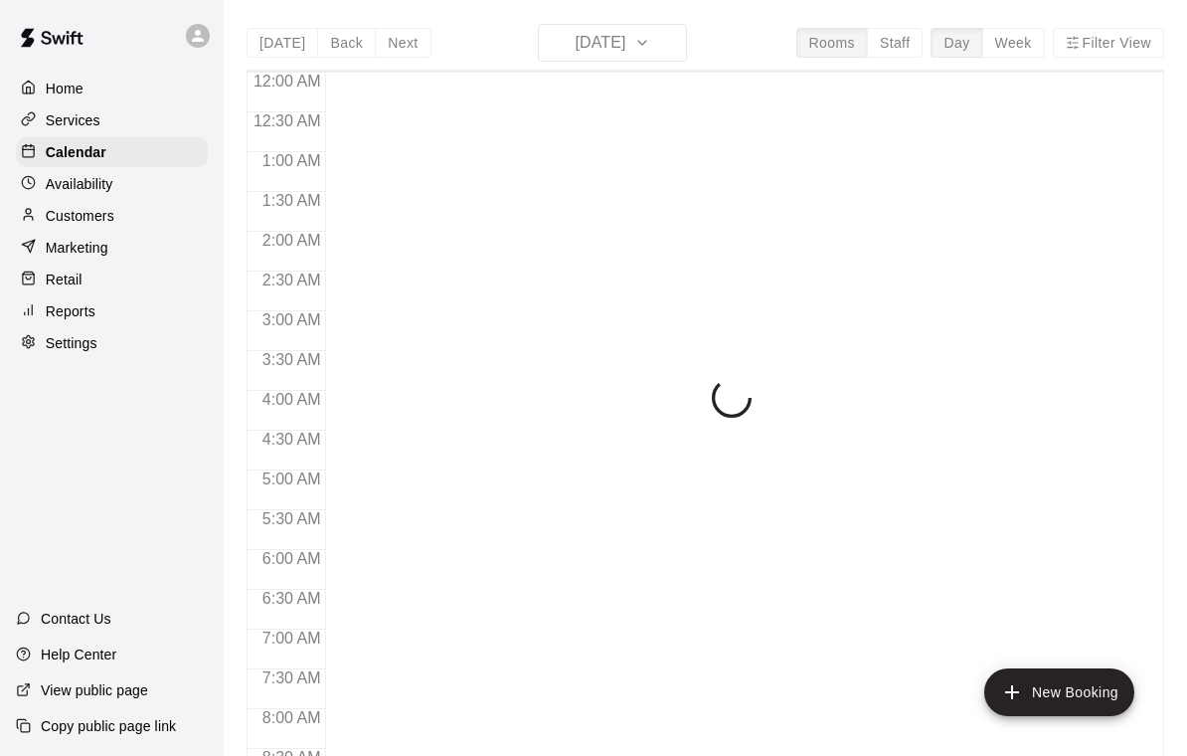
scroll to position [1173, 0]
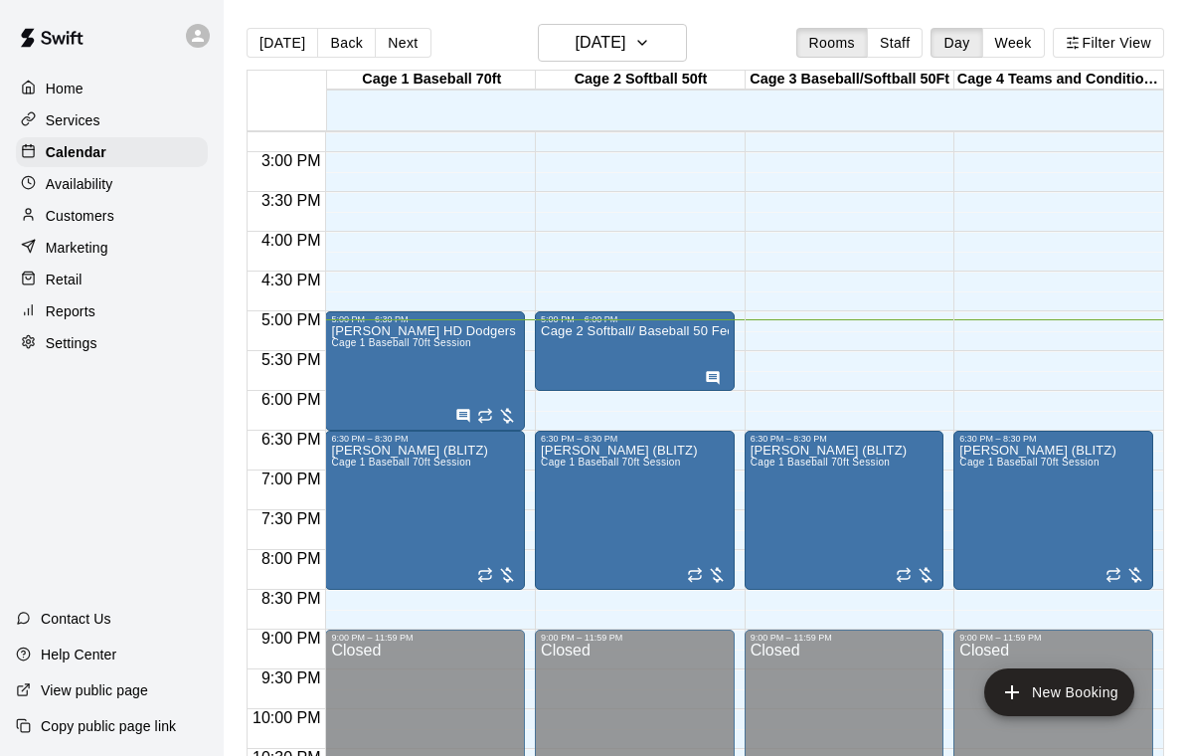
click at [652, 354] on div "Cage 2 Softball/ Baseball 50 Feet" at bounding box center [635, 702] width 188 height 756
click at [547, 343] on button "edit" at bounding box center [562, 347] width 40 height 40
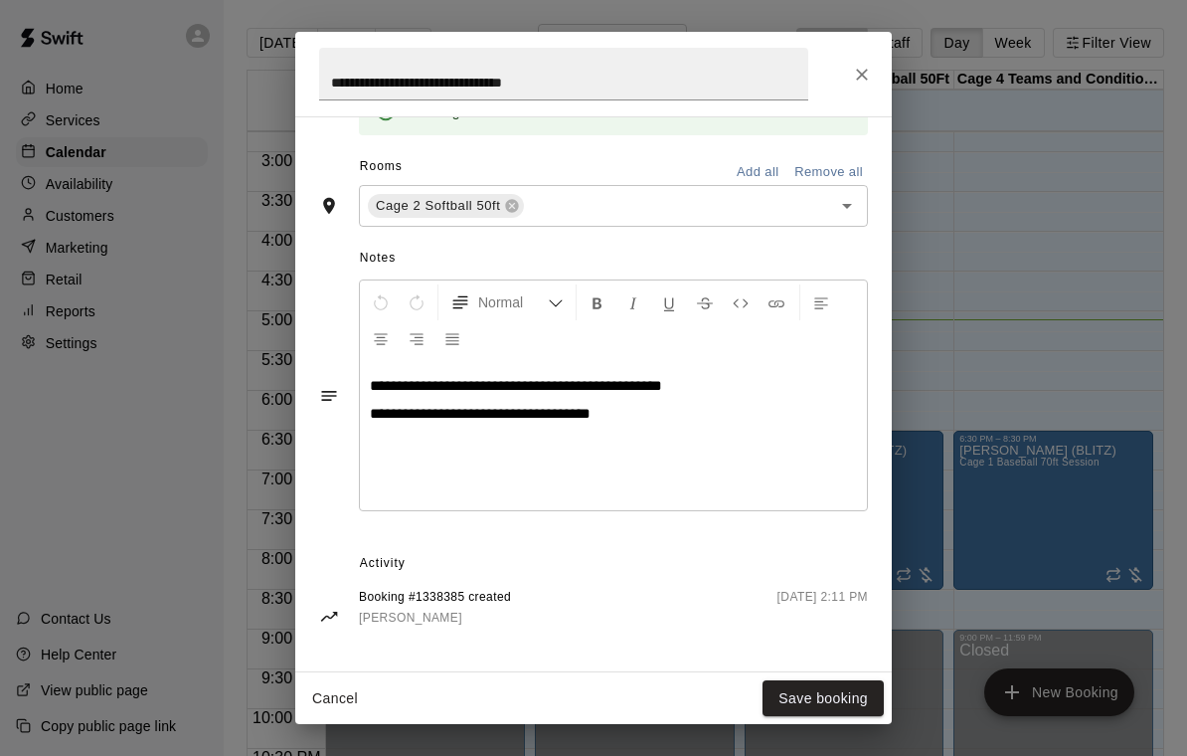
scroll to position [440, 0]
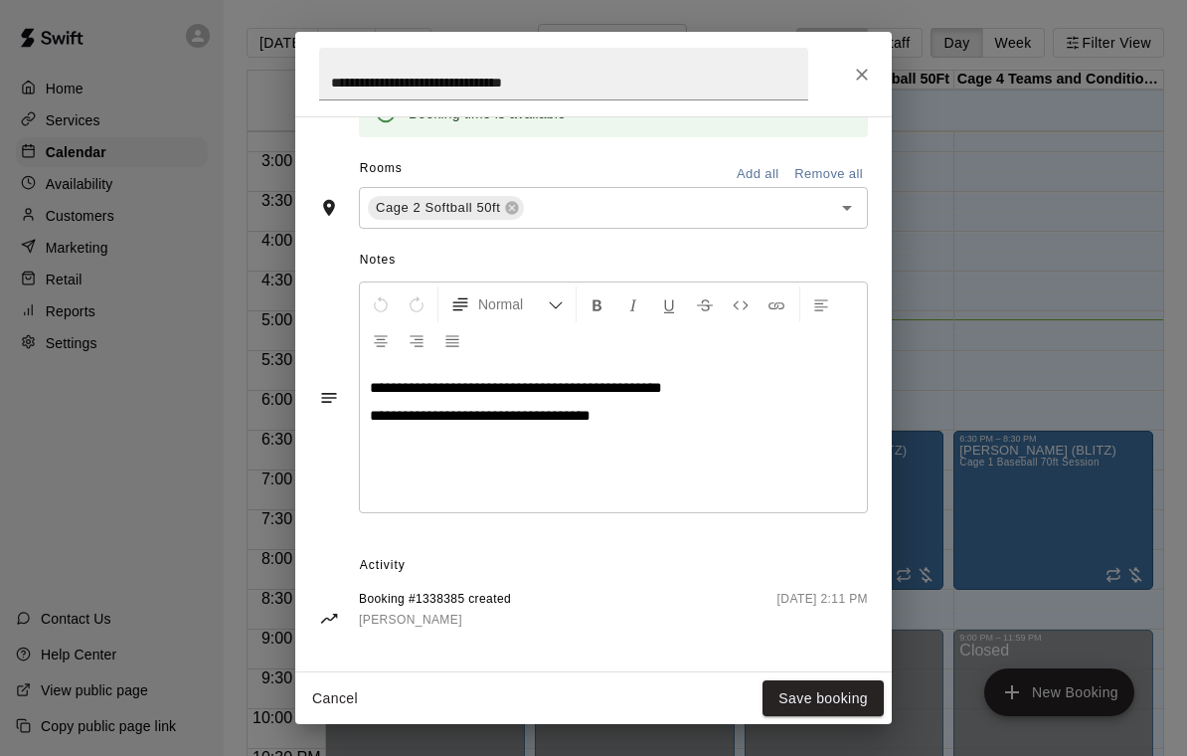
click at [831, 709] on button "Save booking" at bounding box center [823, 698] width 121 height 37
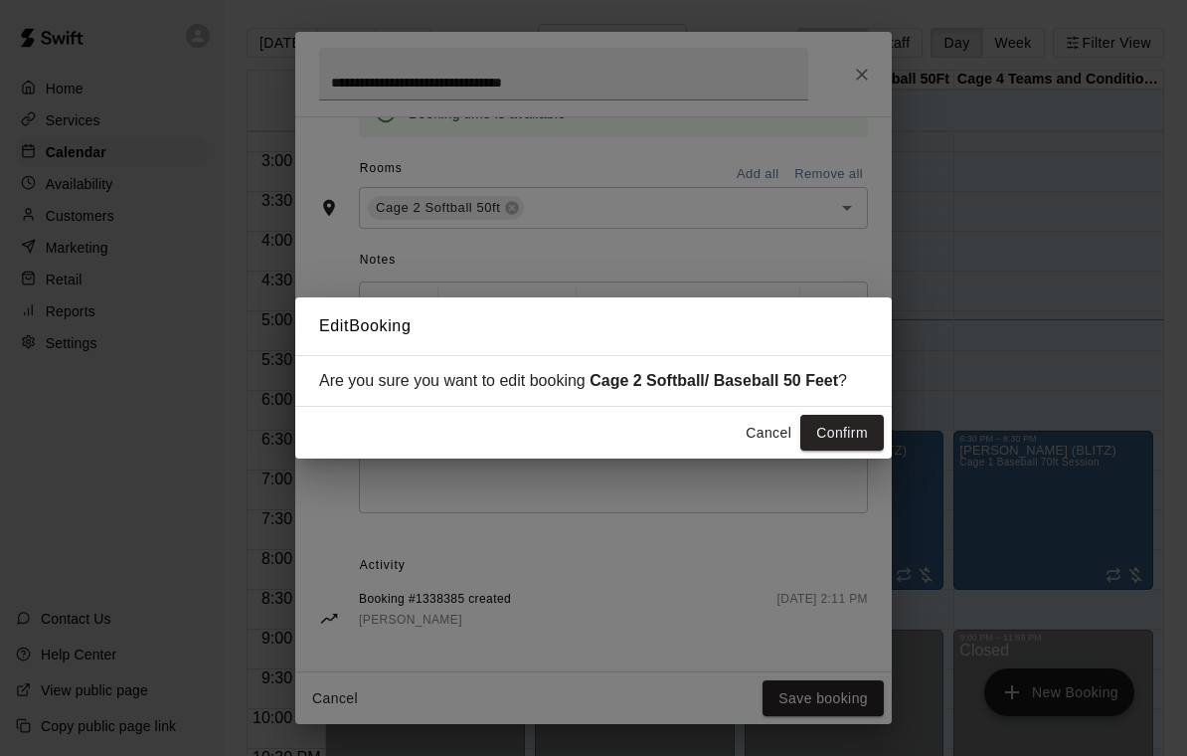
click at [863, 432] on button "Confirm" at bounding box center [842, 433] width 84 height 37
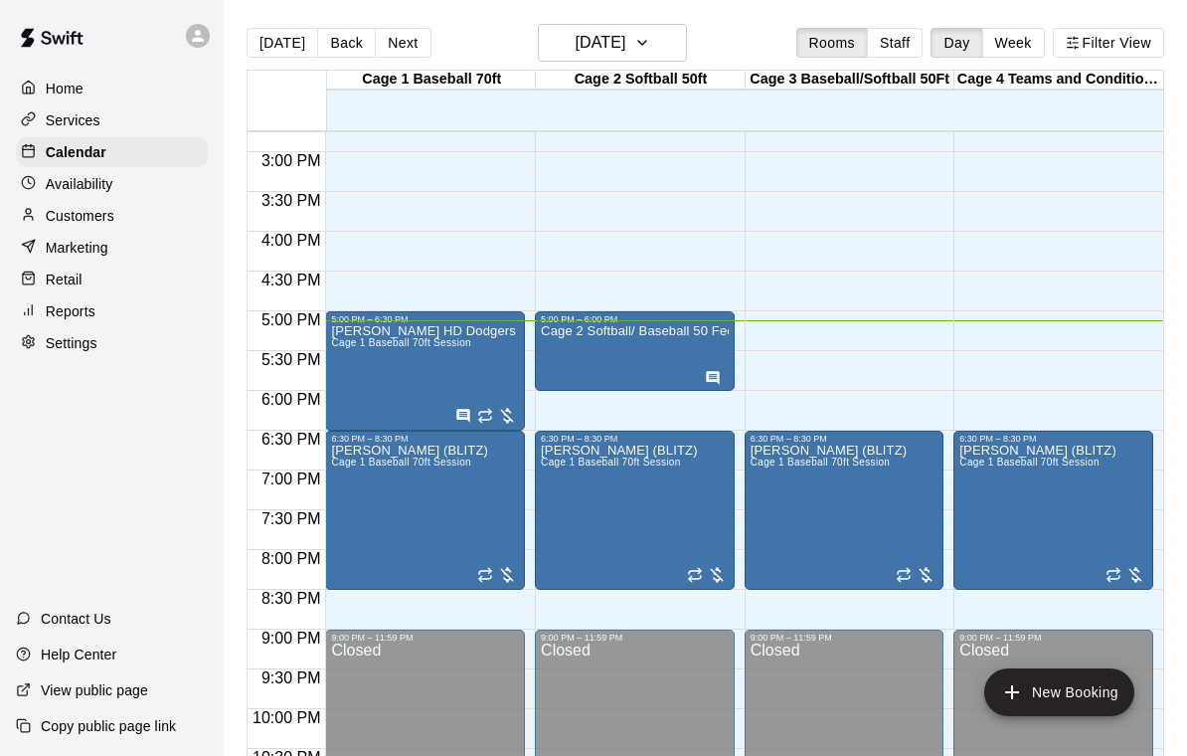
click at [644, 372] on div "Cage 2 Softball/ Baseball 50 Feet" at bounding box center [635, 702] width 188 height 756
click at [573, 335] on icon "edit" at bounding box center [562, 347] width 24 height 24
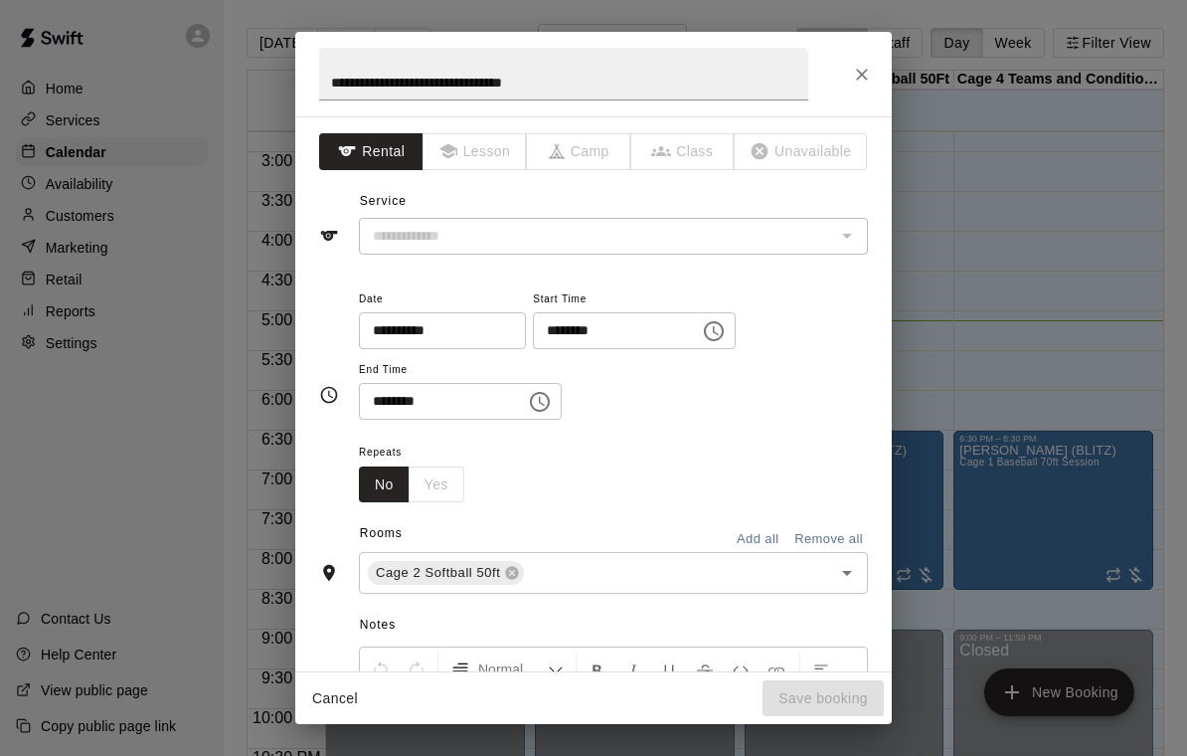
type input "**********"
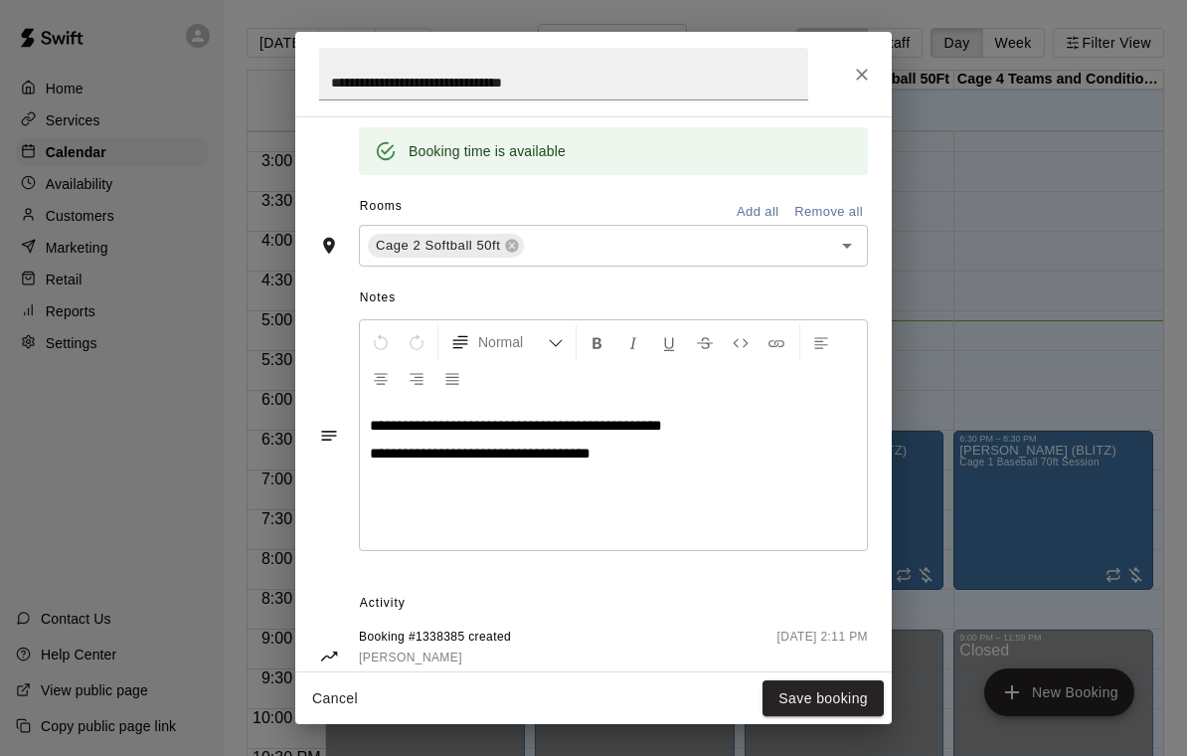
scroll to position [404, 0]
click at [850, 699] on button "Save booking" at bounding box center [823, 698] width 121 height 37
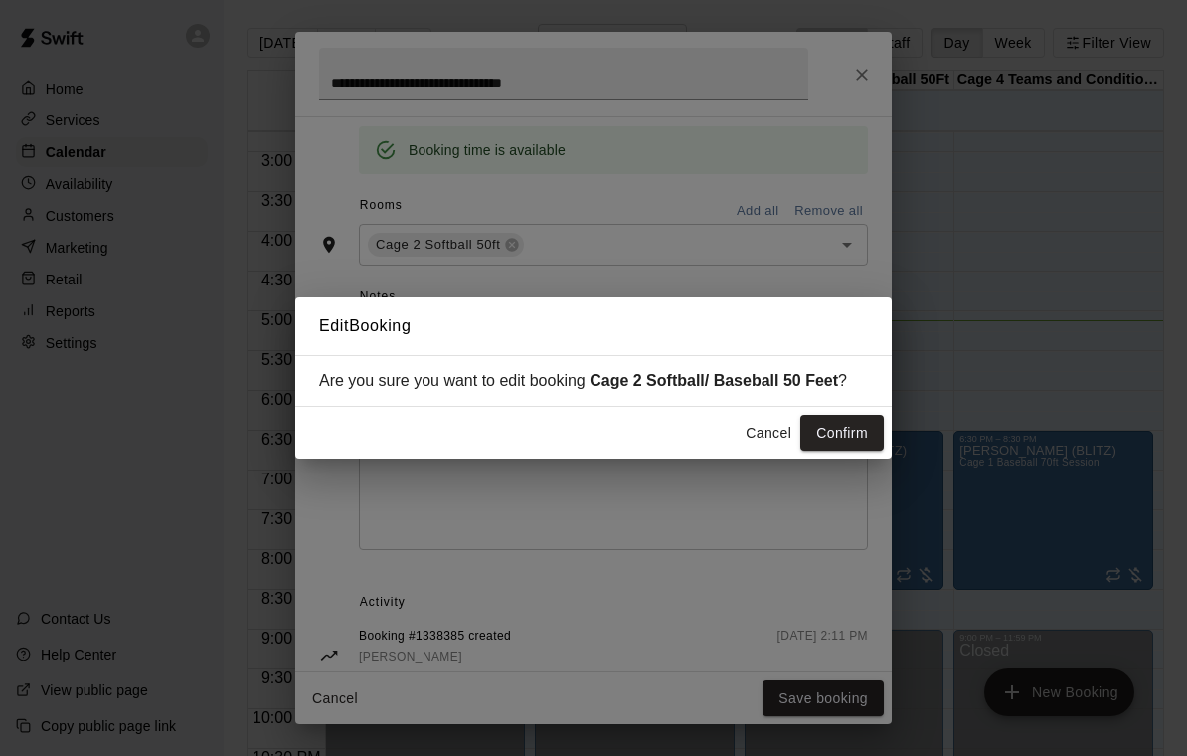
click at [871, 432] on button "Confirm" at bounding box center [842, 433] width 84 height 37
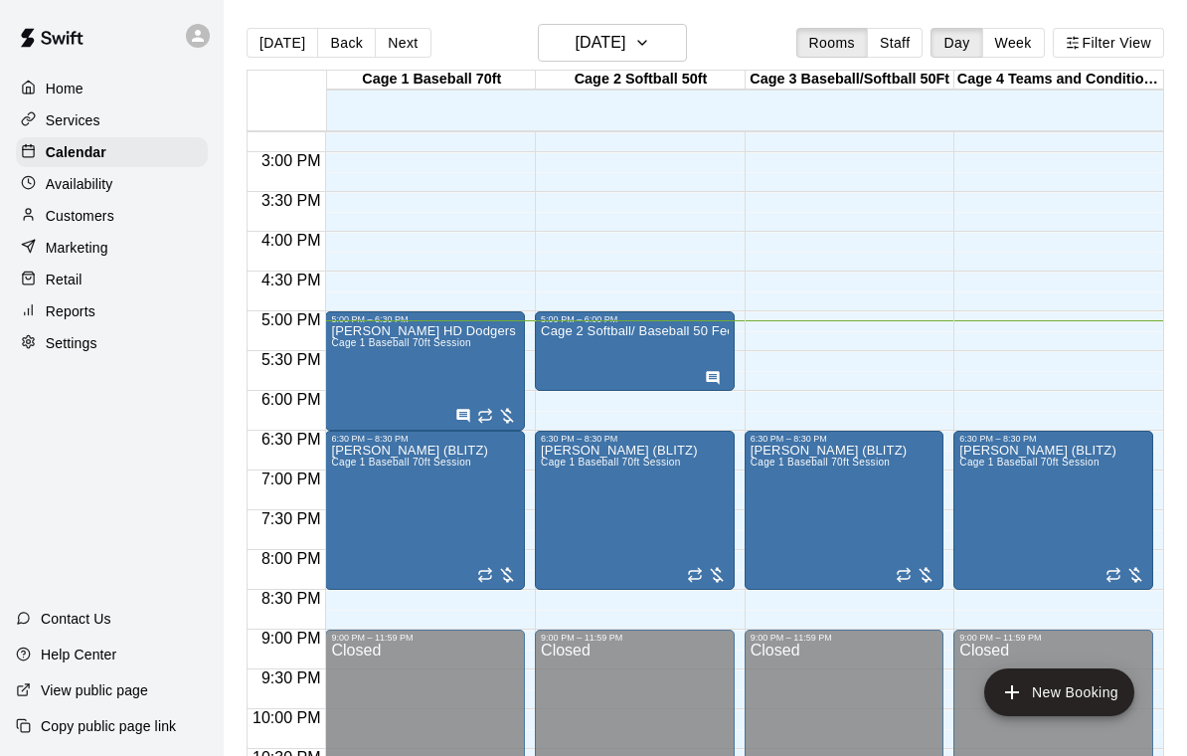
click at [342, 524] on img "edit" at bounding box center [352, 513] width 23 height 23
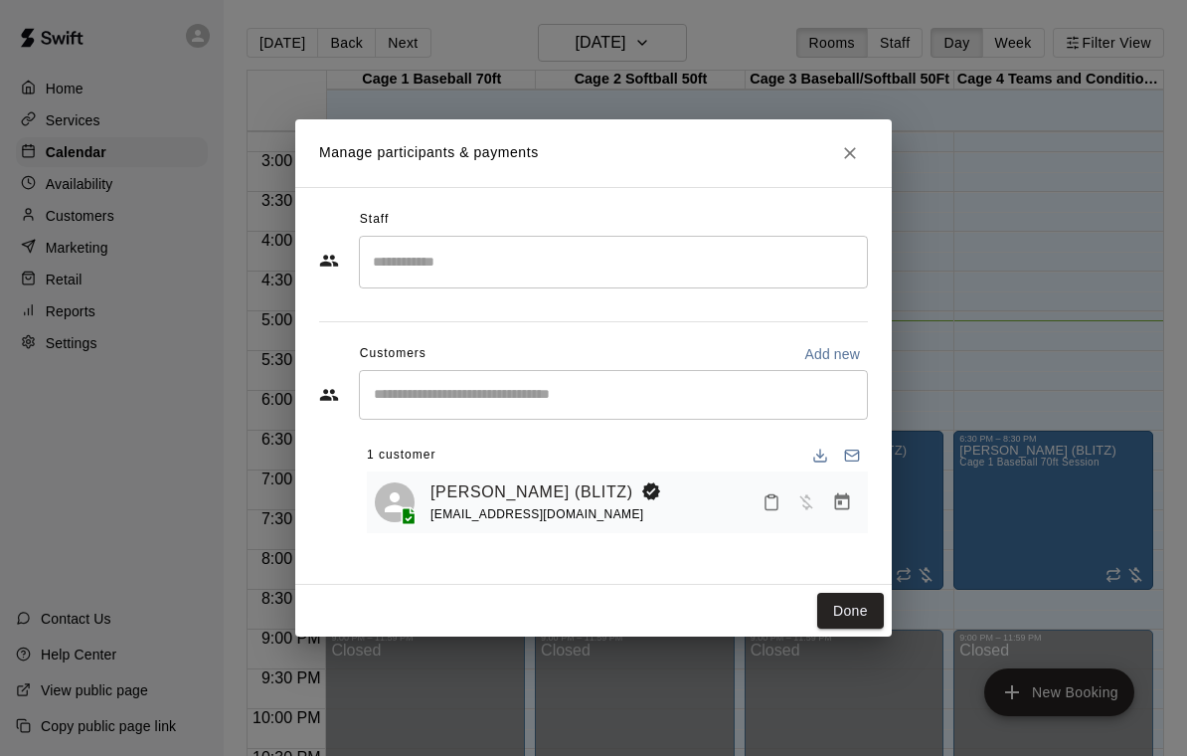
click at [852, 162] on icon "Close" at bounding box center [850, 153] width 20 height 20
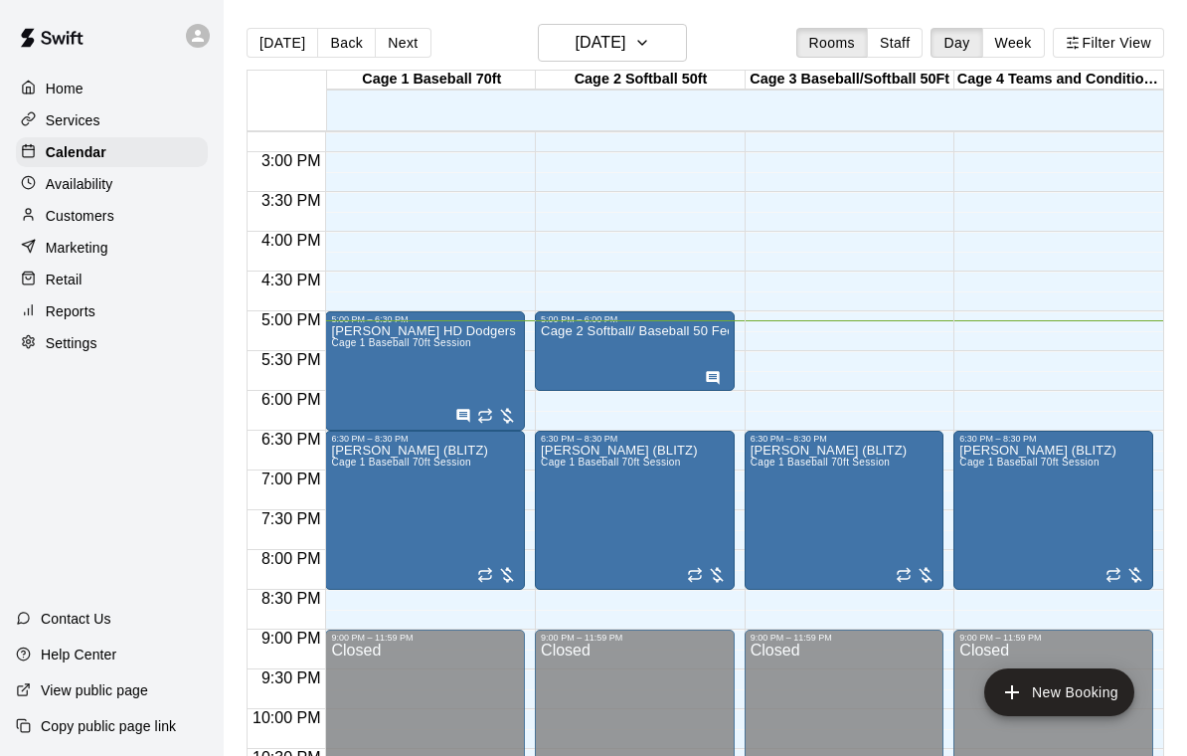
click at [659, 322] on div "5:00 PM – 6:00 PM" at bounding box center [635, 319] width 188 height 10
click at [559, 373] on img "edit" at bounding box center [562, 382] width 23 height 23
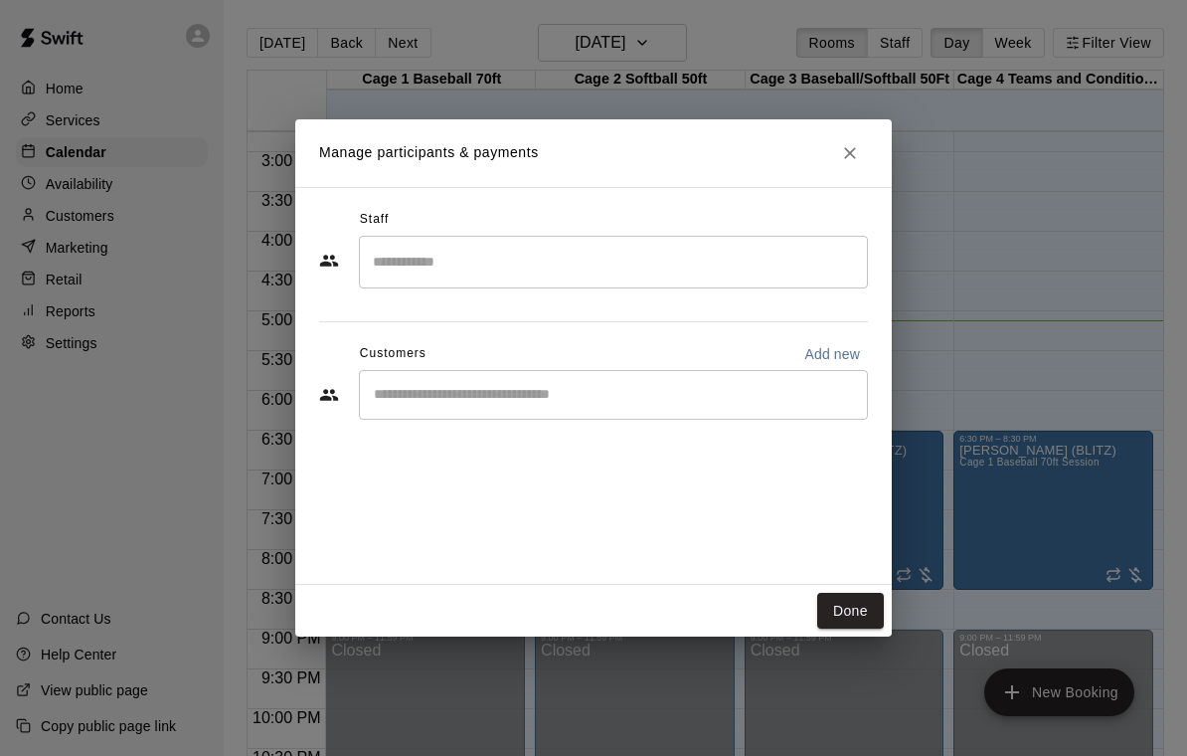
click at [845, 145] on icon "Close" at bounding box center [850, 153] width 20 height 20
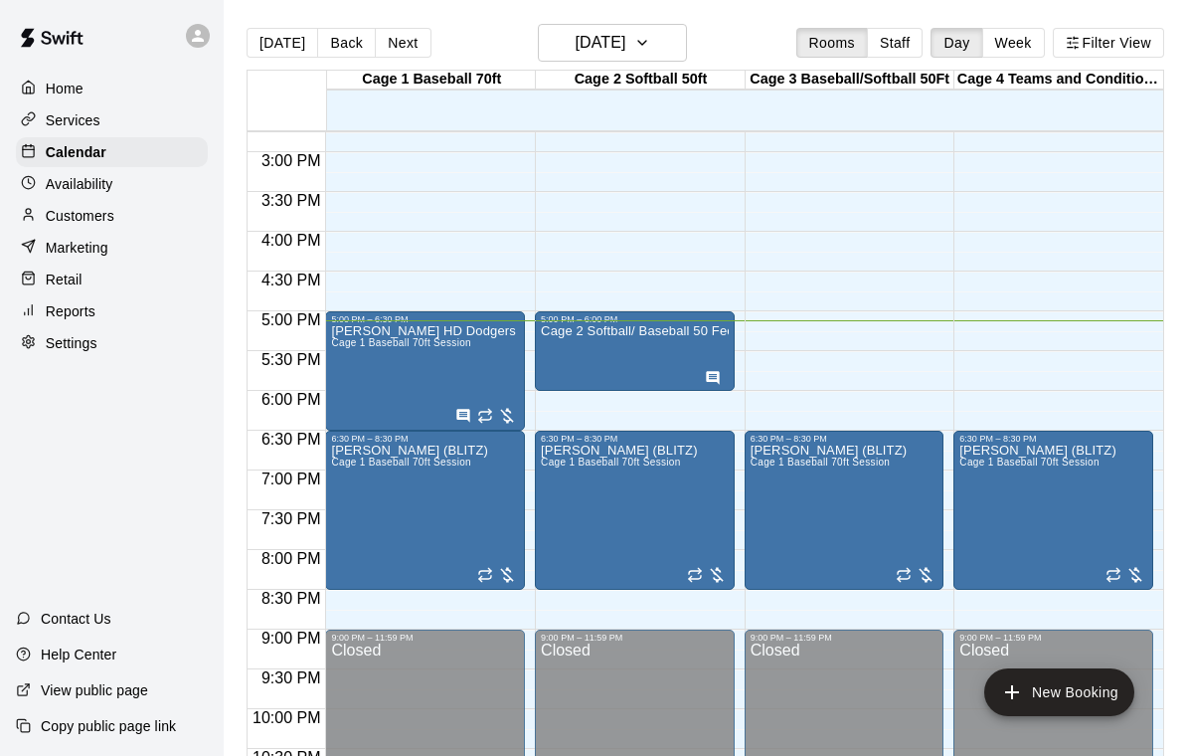
click at [616, 331] on p "Cage 2 Softball/ Baseball 50 Feet" at bounding box center [635, 331] width 188 height 0
click at [546, 409] on button "edit" at bounding box center [562, 401] width 40 height 39
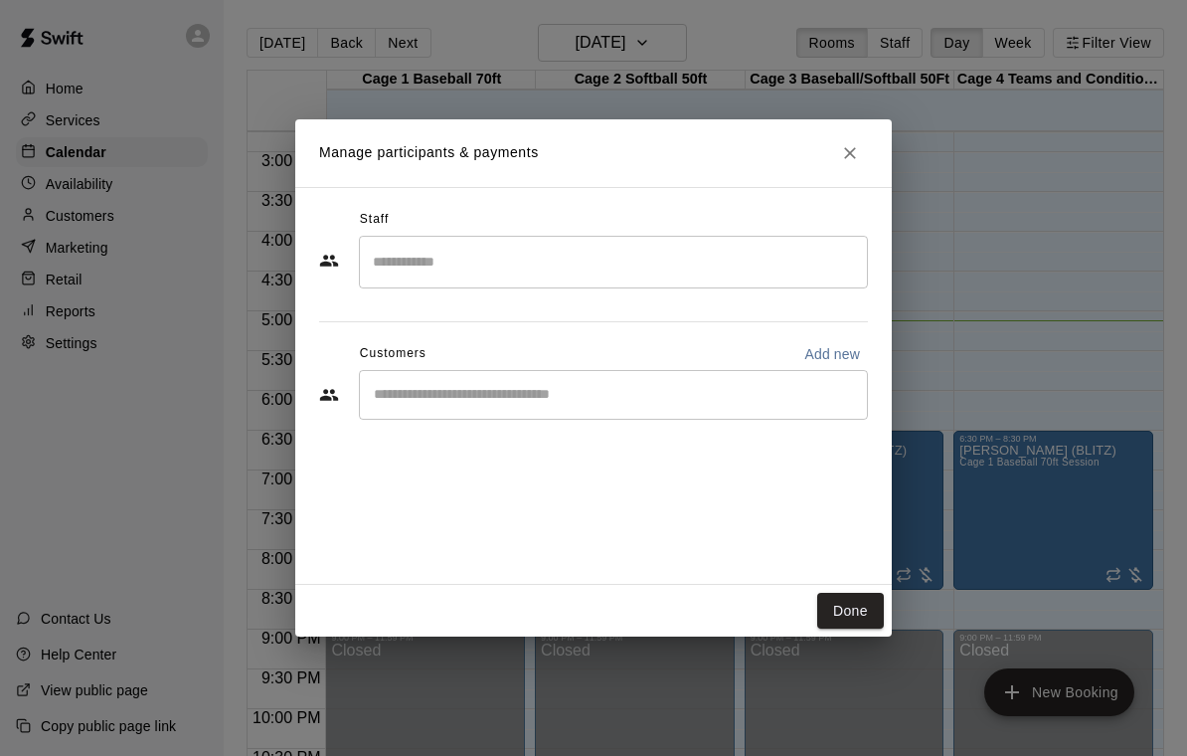
click at [866, 151] on button "Close" at bounding box center [850, 153] width 36 height 36
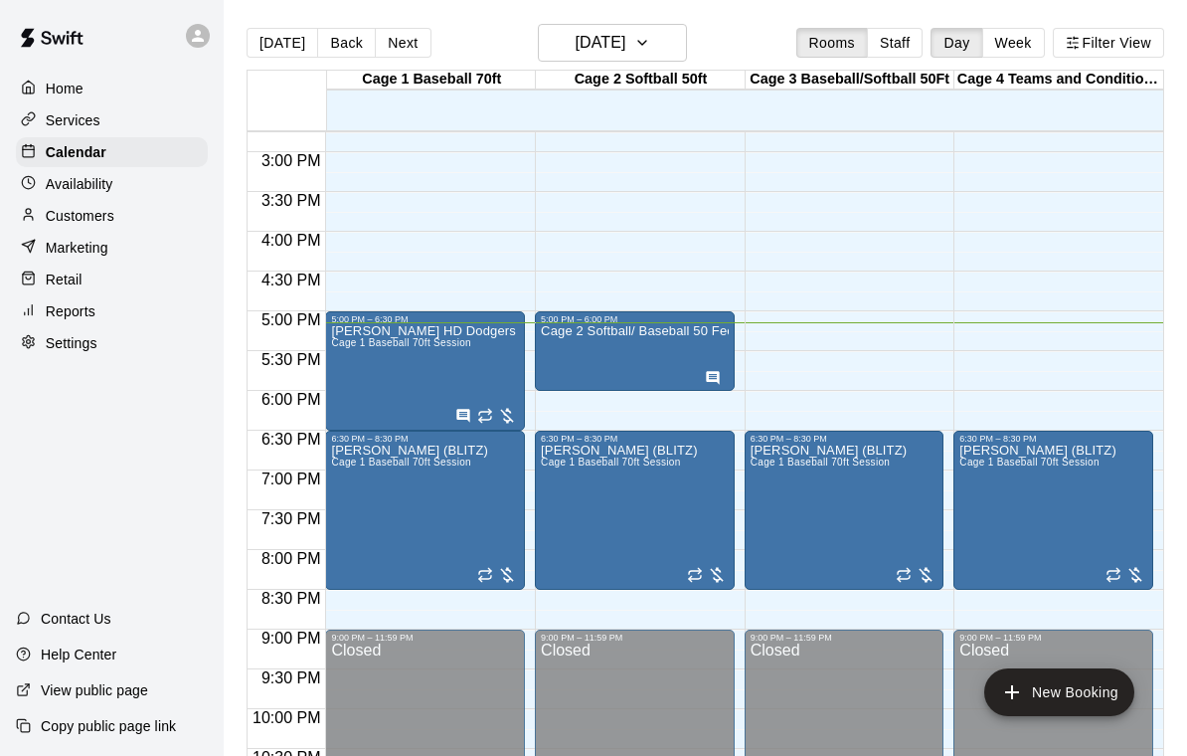
click at [632, 367] on div "Cage 2 Softball/ Baseball 50 Feet" at bounding box center [635, 702] width 188 height 756
click at [551, 387] on img "edit" at bounding box center [562, 394] width 23 height 23
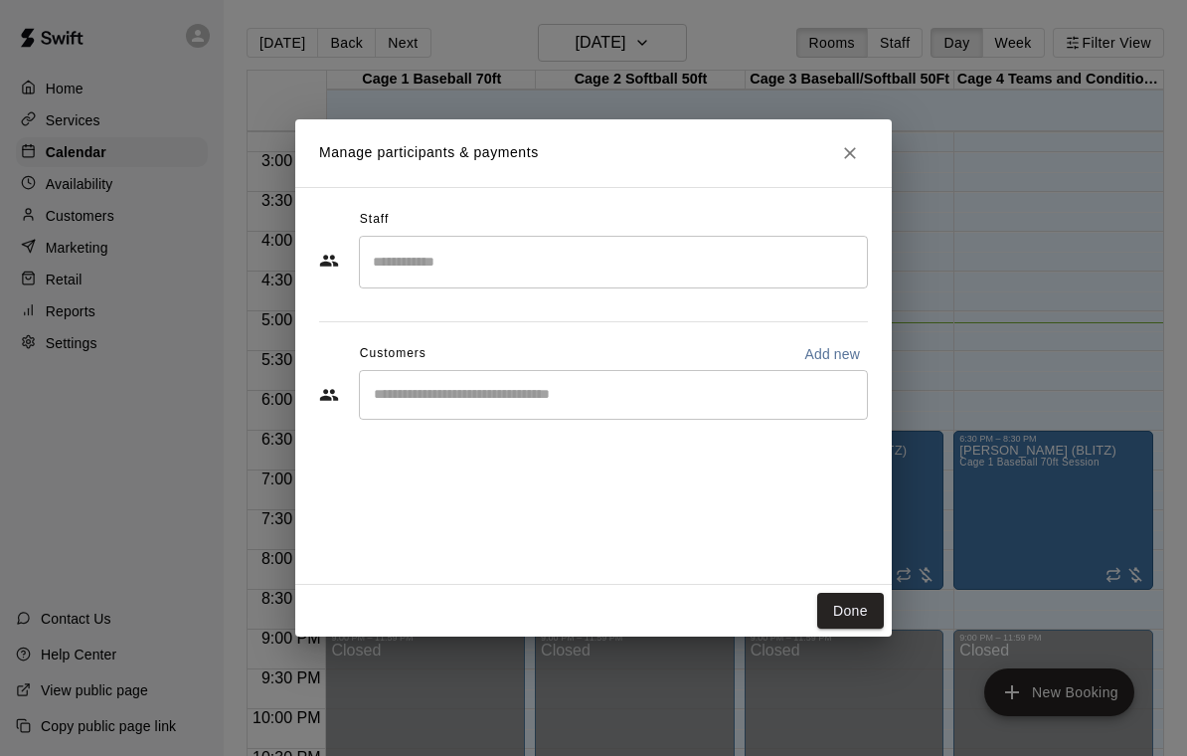
click at [853, 169] on button "Close" at bounding box center [850, 153] width 36 height 36
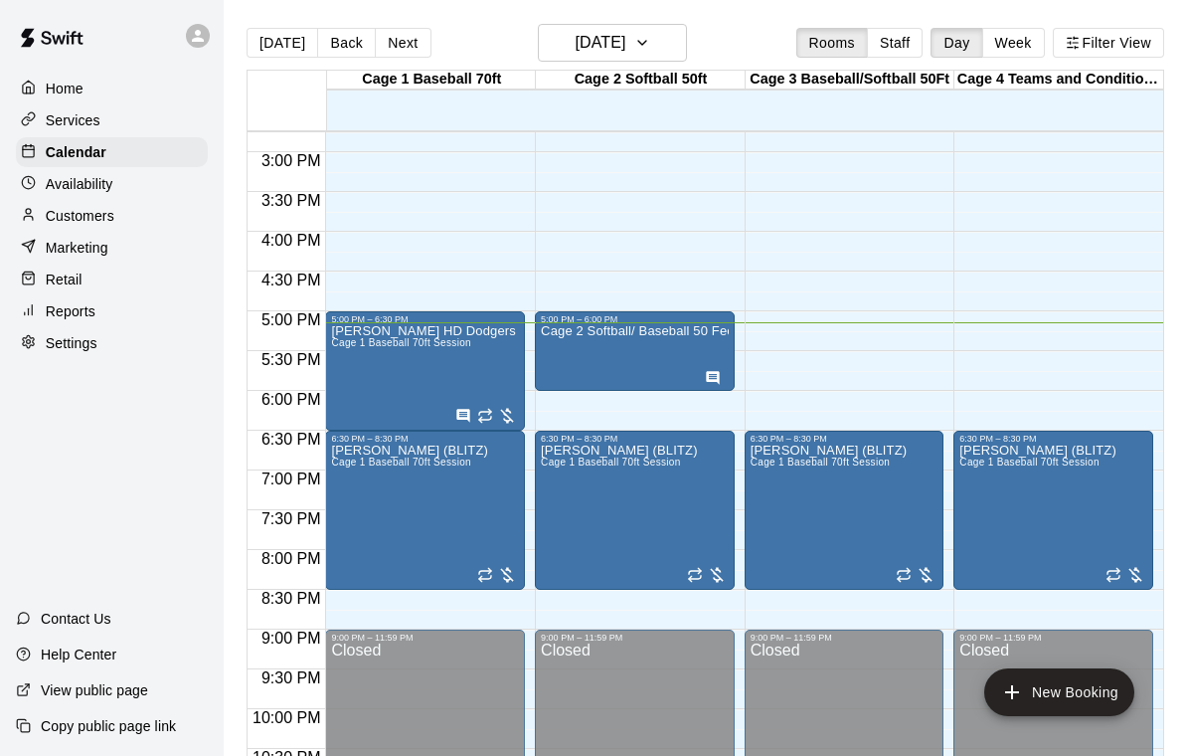
click at [585, 354] on div "Cage 2 Softball/ Baseball 50 Feet" at bounding box center [635, 702] width 188 height 756
click at [554, 403] on img "edit" at bounding box center [562, 394] width 23 height 23
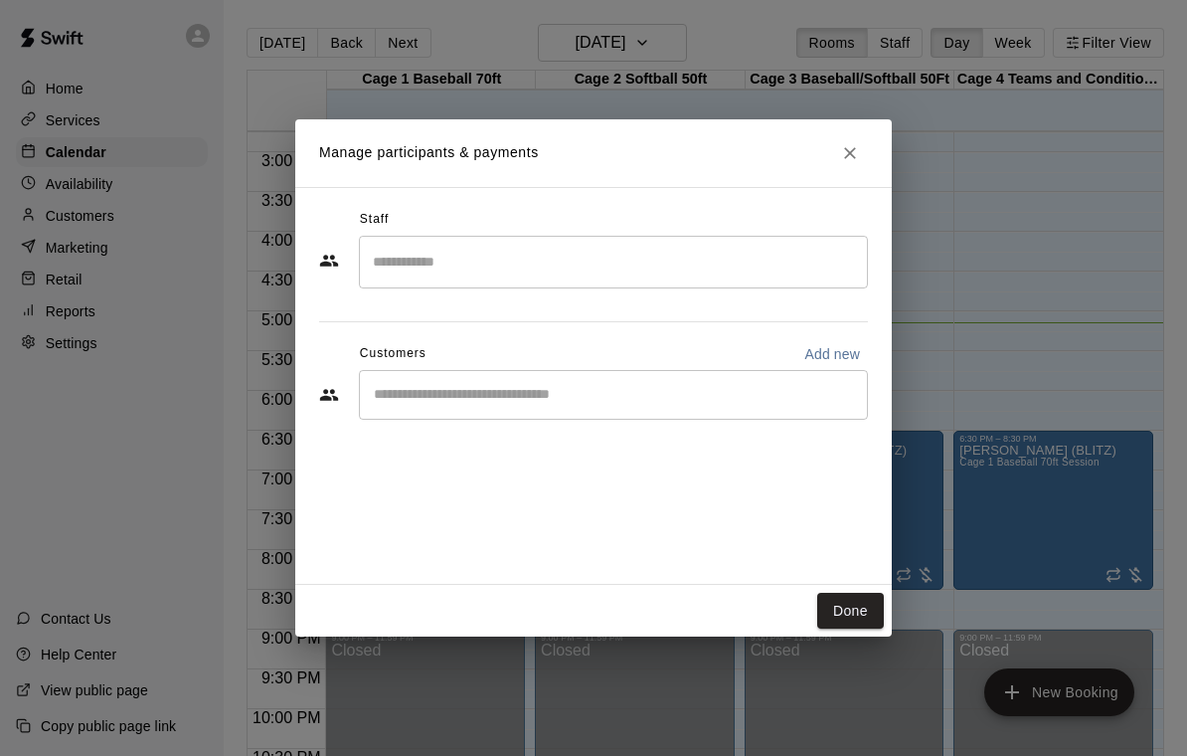
click at [419, 398] on input "Start typing to search customers..." at bounding box center [613, 395] width 491 height 20
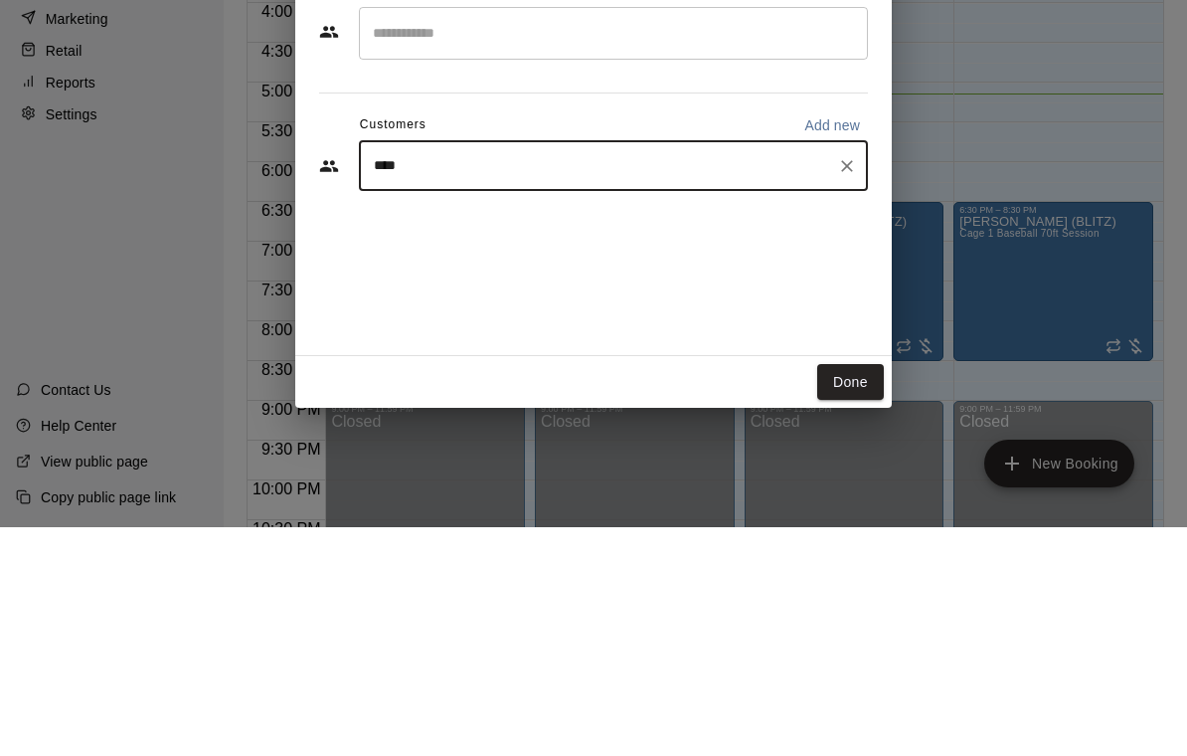
type input "***"
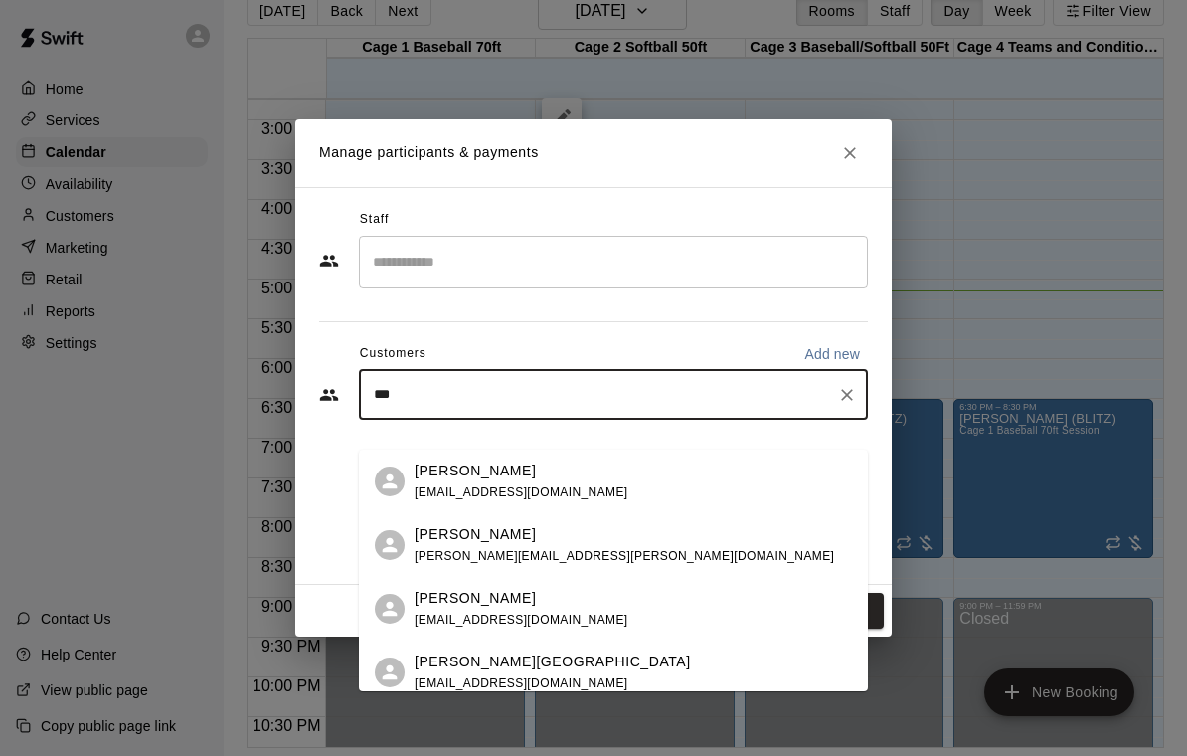
scroll to position [0, 0]
click at [519, 485] on span "vhuante21@gmail.com" at bounding box center [522, 492] width 214 height 14
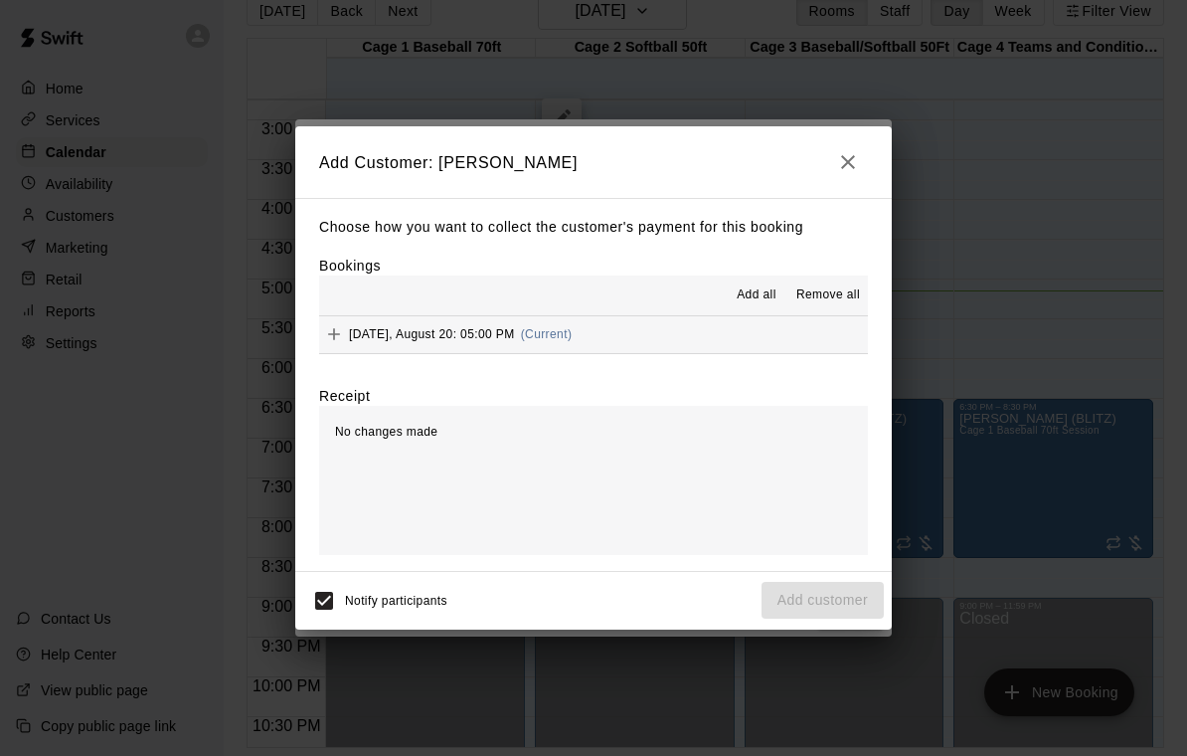
click at [451, 445] on div "No changes made" at bounding box center [593, 480] width 549 height 149
click at [759, 302] on span "Add all" at bounding box center [757, 295] width 40 height 20
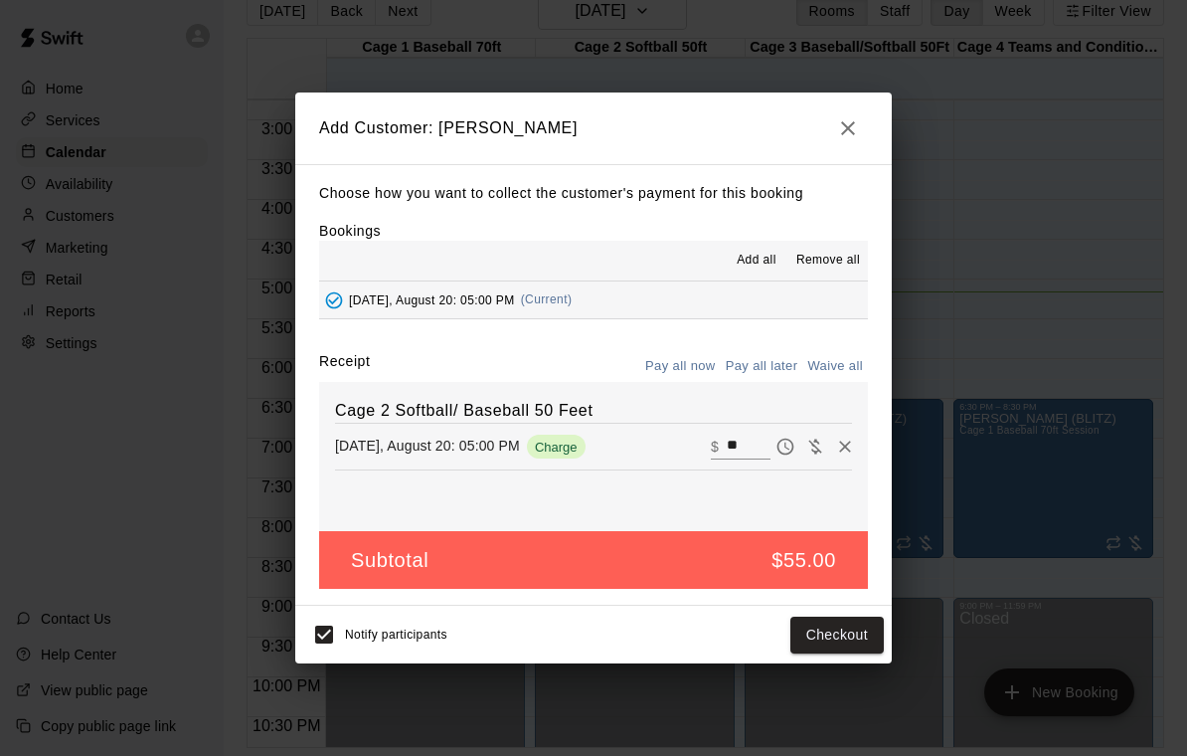
click at [763, 380] on button "Pay all later" at bounding box center [762, 366] width 83 height 31
click at [835, 633] on button "Add customer" at bounding box center [823, 634] width 122 height 37
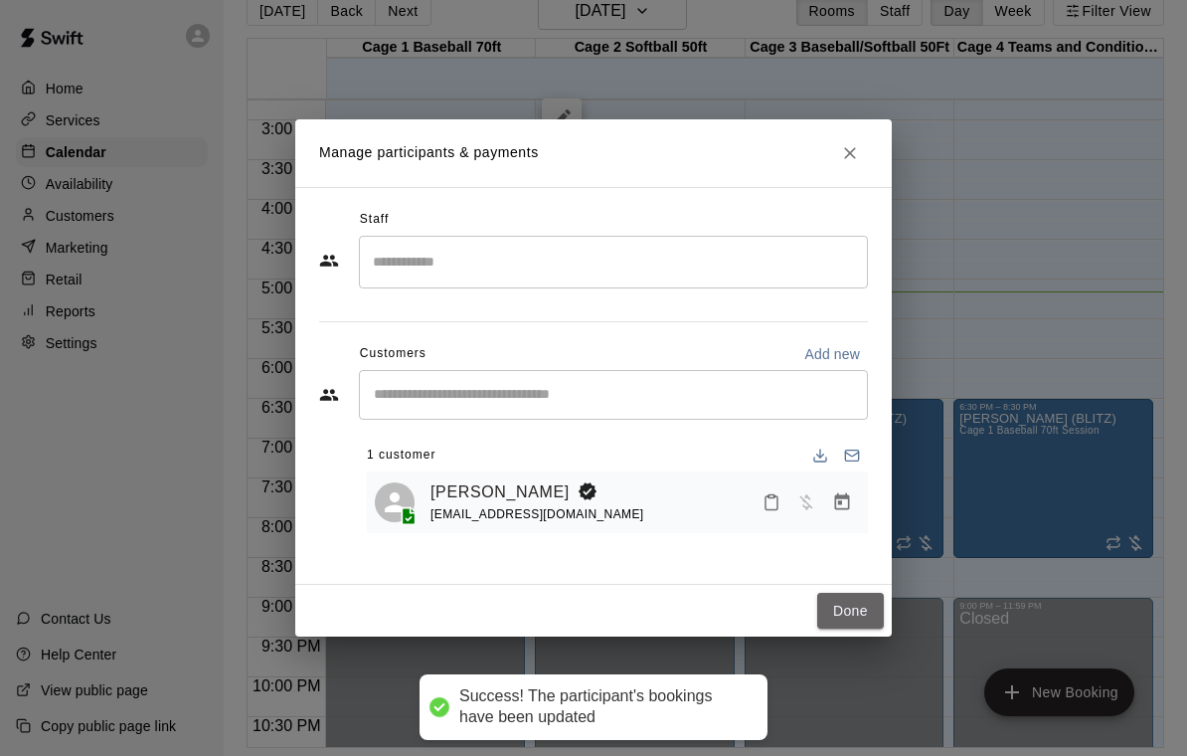
click at [849, 610] on button "Done" at bounding box center [850, 611] width 67 height 37
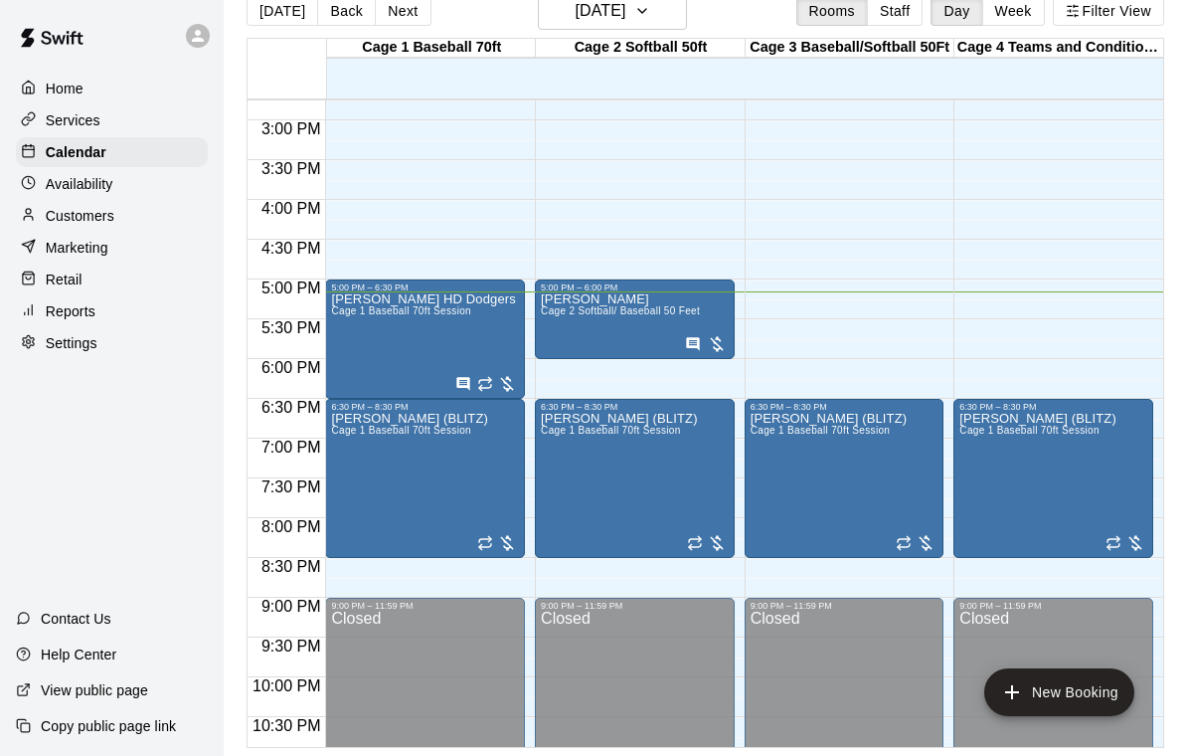
click at [392, 298] on div "Richard Perez HD Dodgers Cage 1 Baseball 70ft Session" at bounding box center [423, 670] width 184 height 756
click at [359, 282] on icon "edit" at bounding box center [352, 284] width 24 height 24
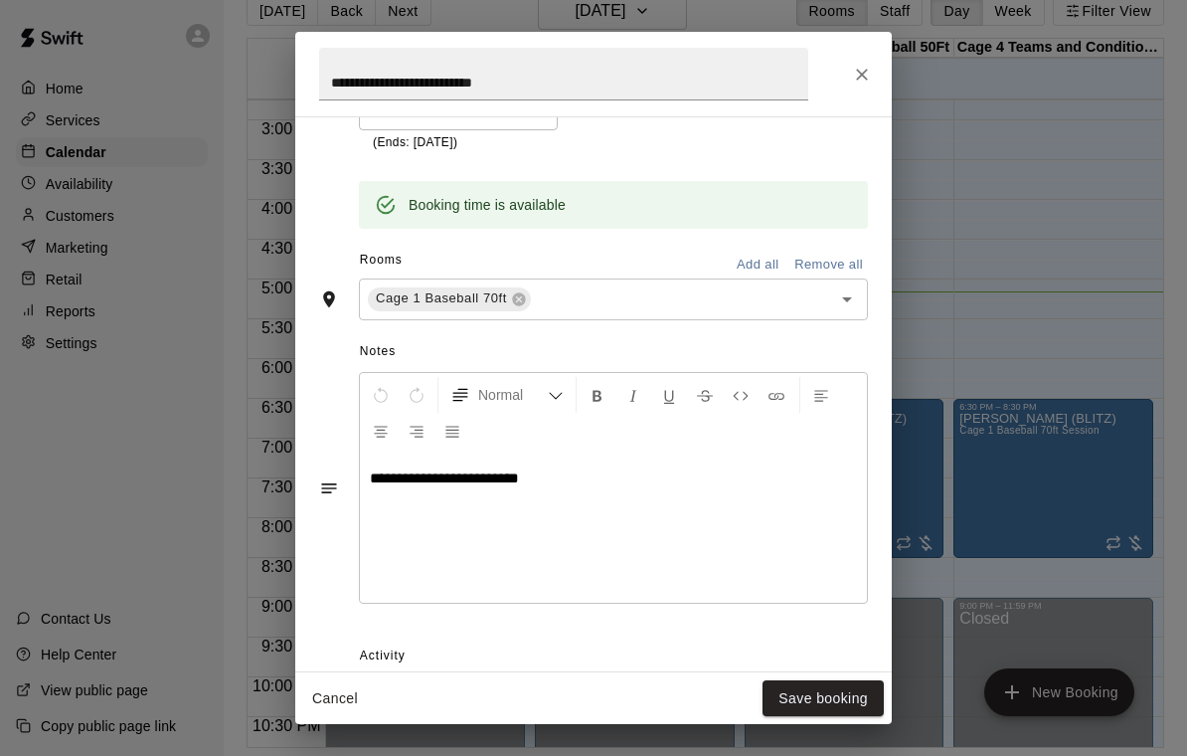
scroll to position [491, 0]
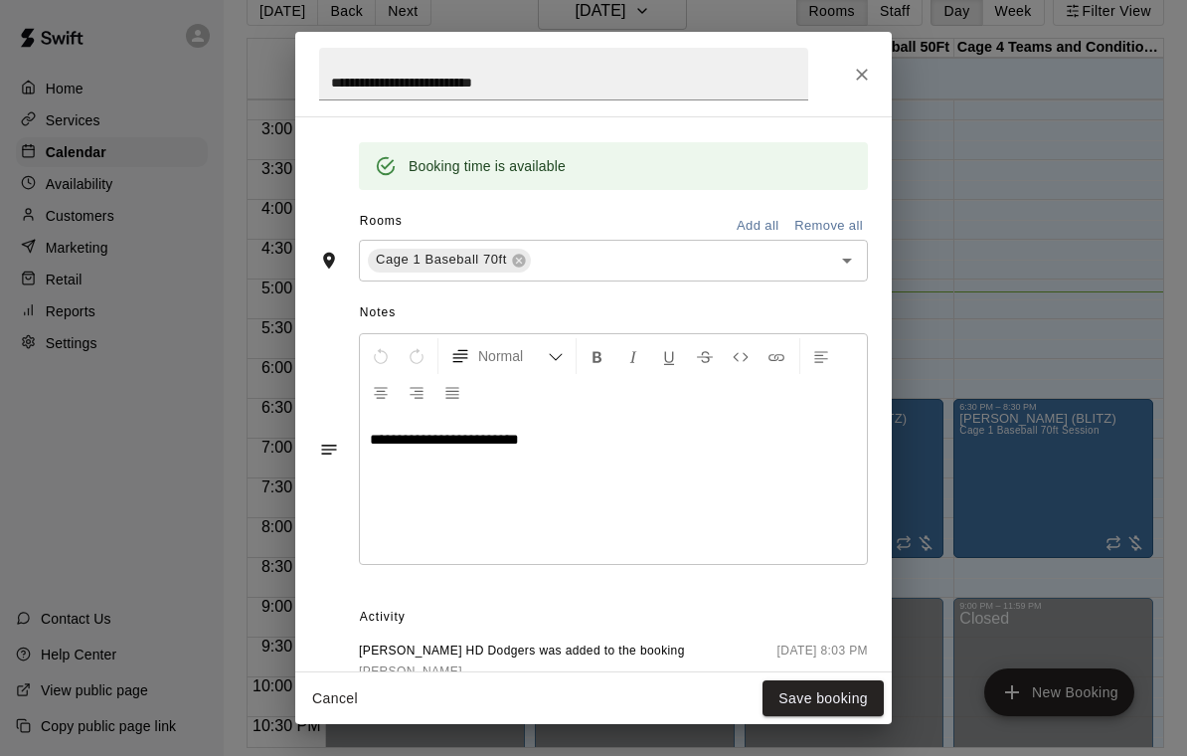
click at [870, 72] on icon "Close" at bounding box center [862, 75] width 20 height 20
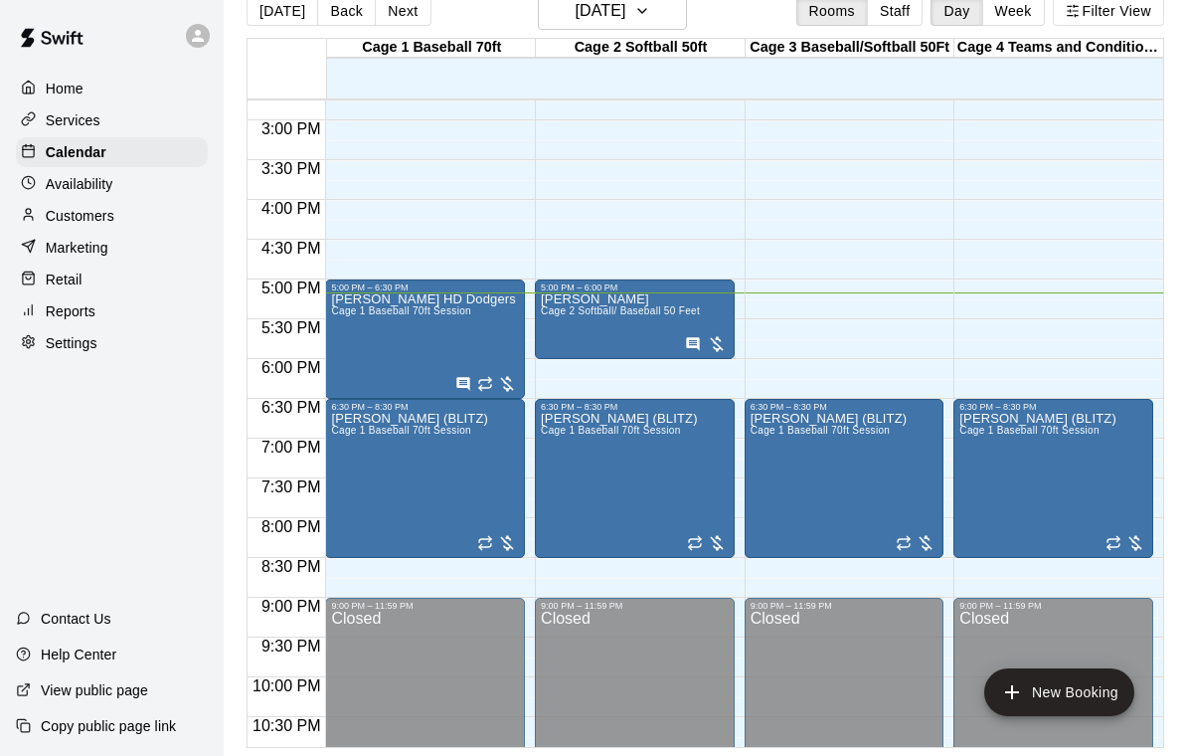
click at [353, 391] on button "edit" at bounding box center [352, 404] width 40 height 40
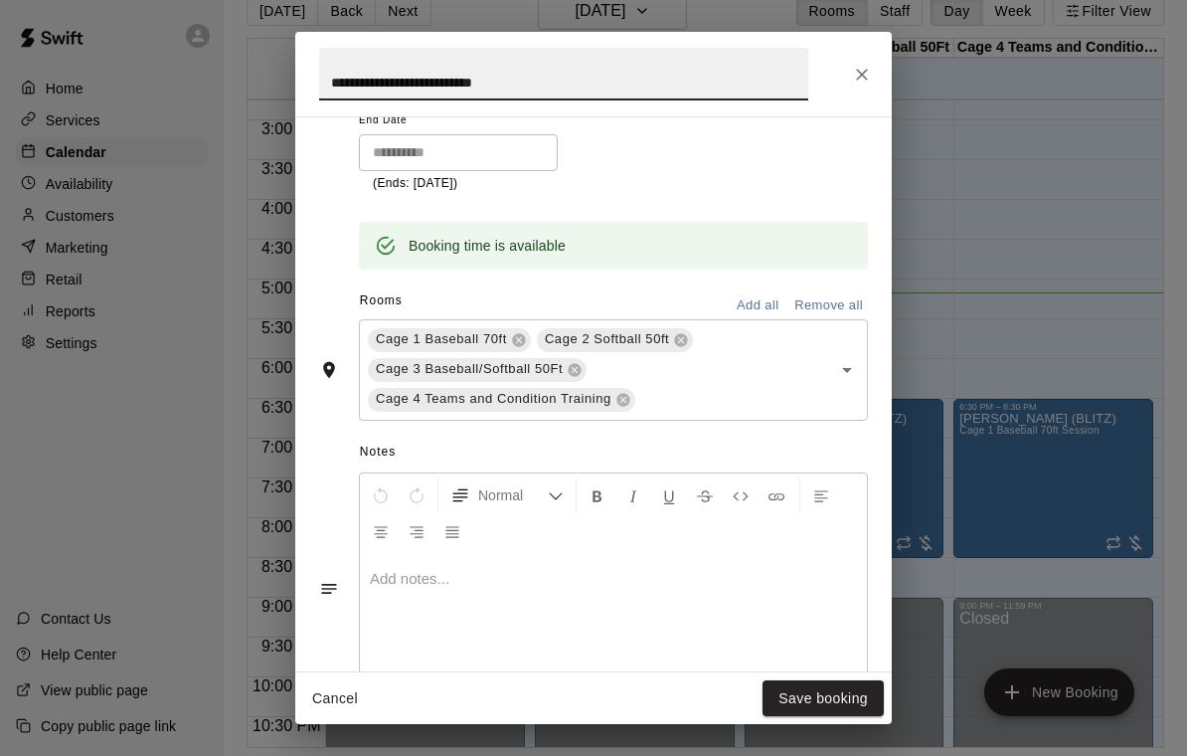
scroll to position [414, 0]
click at [868, 84] on icon "Close" at bounding box center [862, 75] width 20 height 20
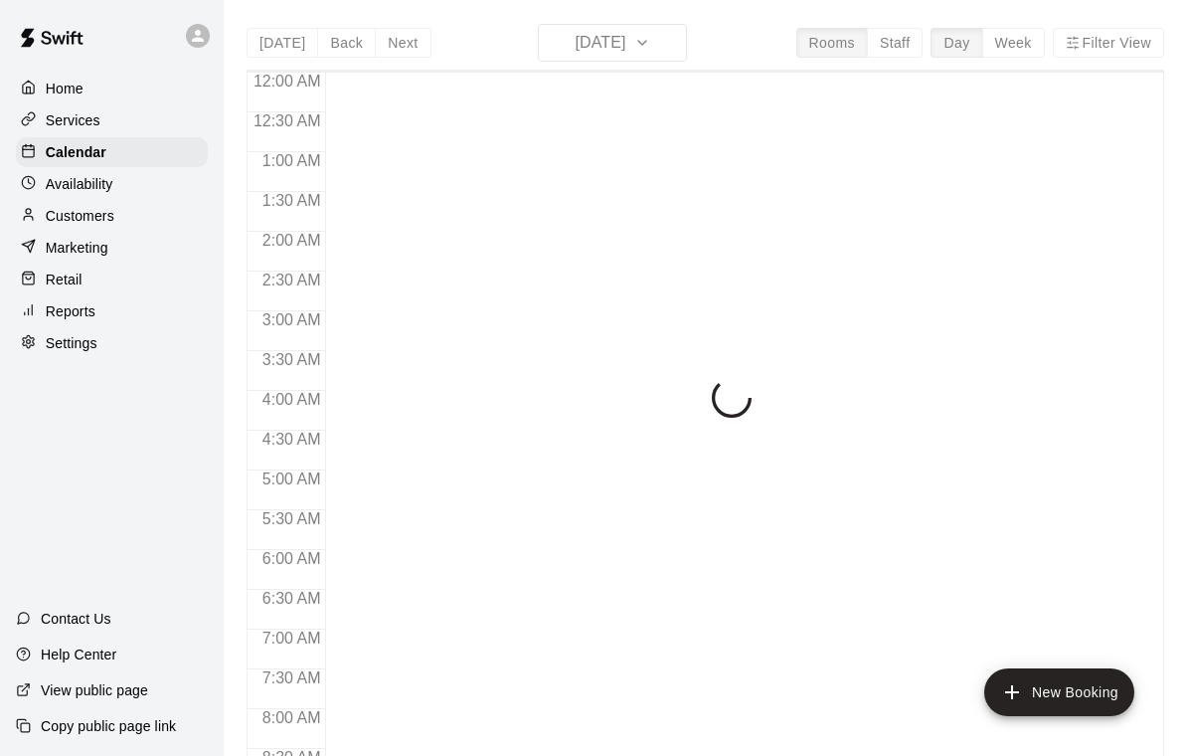
scroll to position [1173, 0]
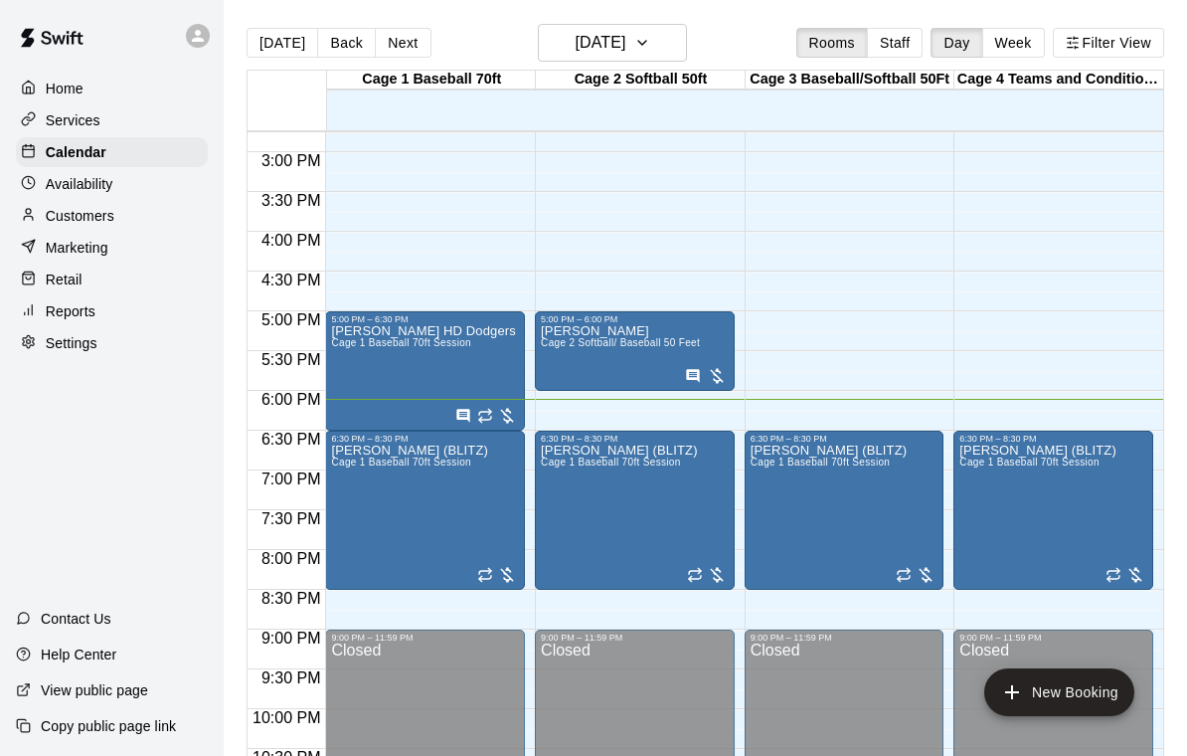
click at [611, 314] on div at bounding box center [635, 314] width 188 height 0
click at [569, 387] on img "edit" at bounding box center [562, 382] width 23 height 23
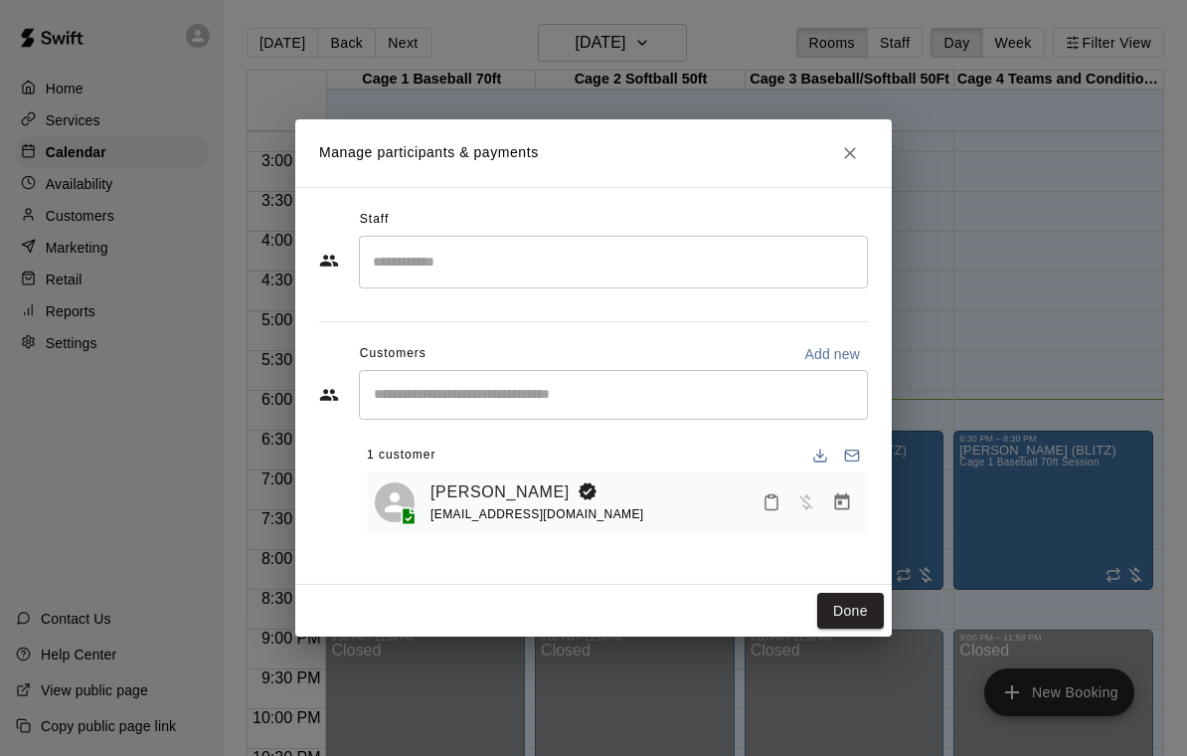
click at [811, 502] on span "Has not paid" at bounding box center [806, 500] width 36 height 17
click at [843, 502] on icon "Manage bookings & payment" at bounding box center [842, 502] width 20 height 20
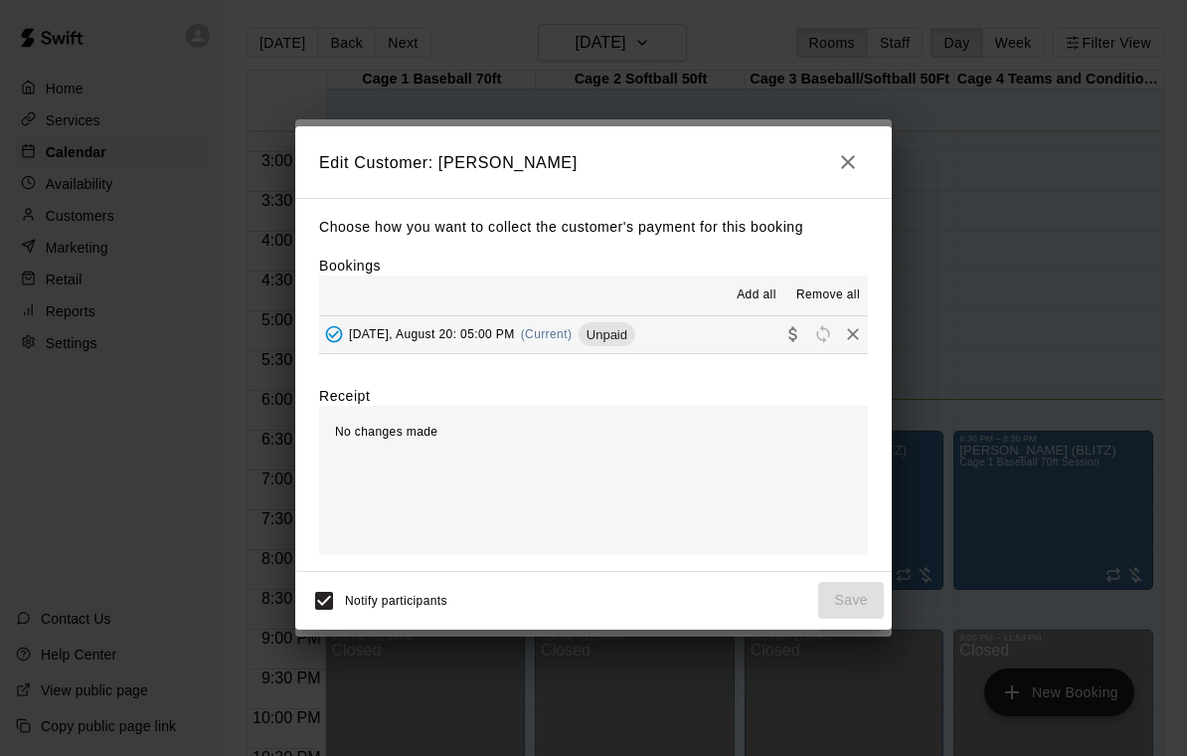
click at [689, 341] on button "Wednesday, August 20: 05:00 PM (Current) Unpaid" at bounding box center [593, 334] width 549 height 37
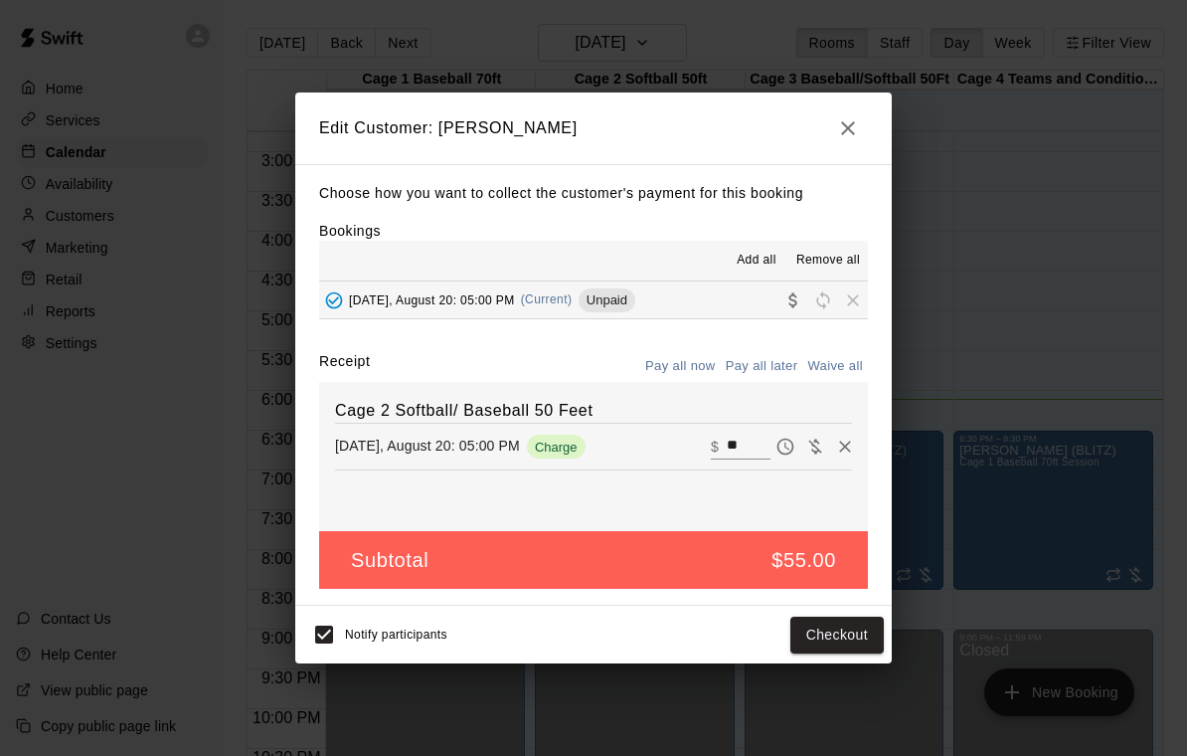
click at [764, 362] on button "Pay all later" at bounding box center [762, 366] width 83 height 31
click at [734, 446] on input "**" at bounding box center [749, 446] width 44 height 26
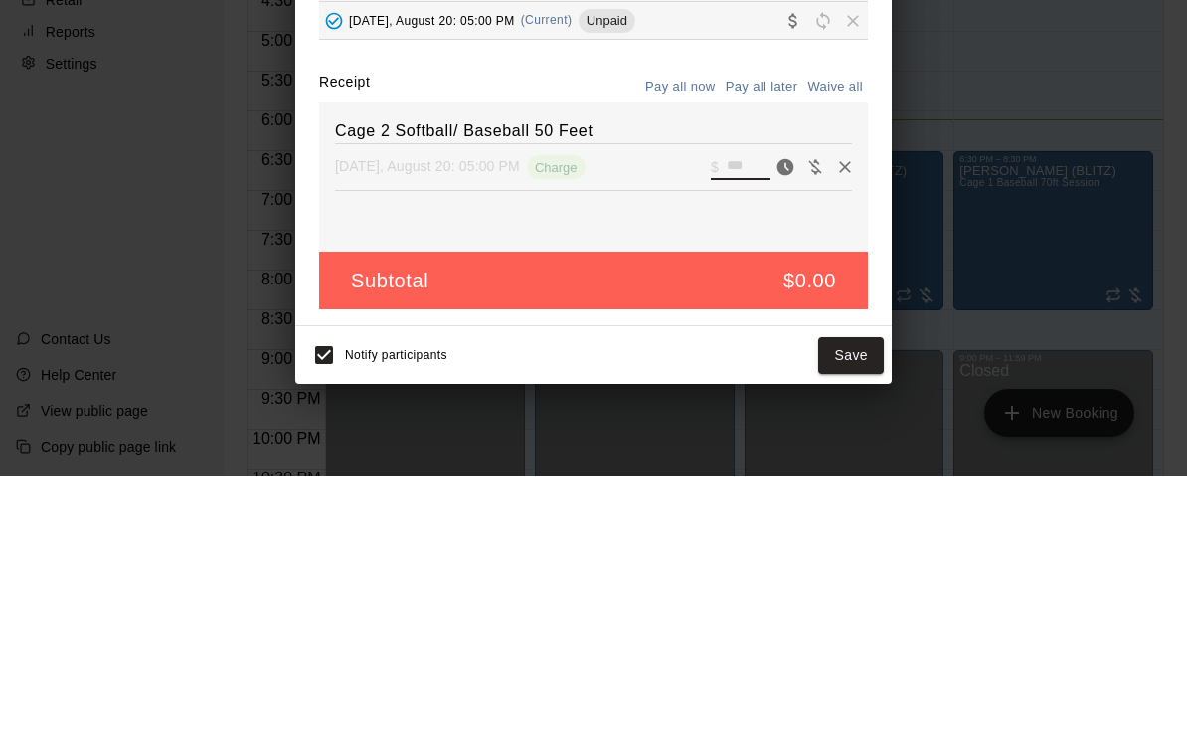
type input "**"
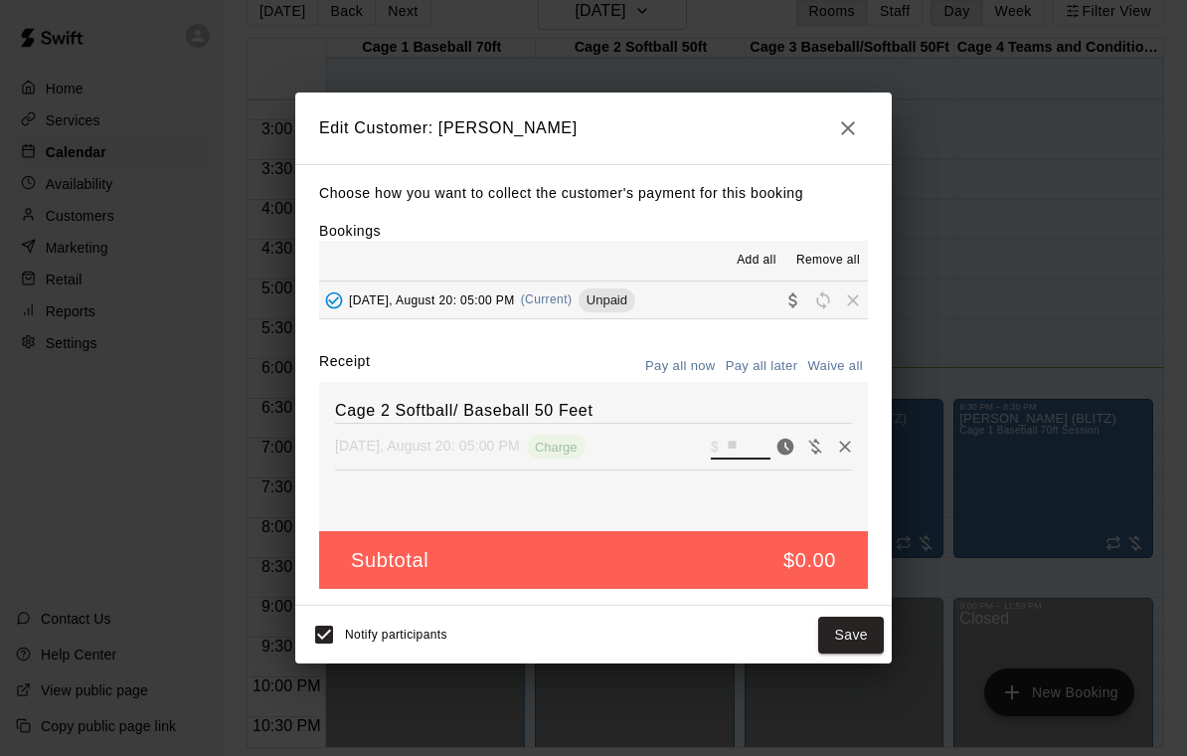
click at [669, 371] on button "Pay all now" at bounding box center [680, 366] width 81 height 31
click at [786, 563] on h5 "$55.00" at bounding box center [804, 560] width 65 height 27
click at [829, 629] on button "Checkout" at bounding box center [836, 634] width 93 height 37
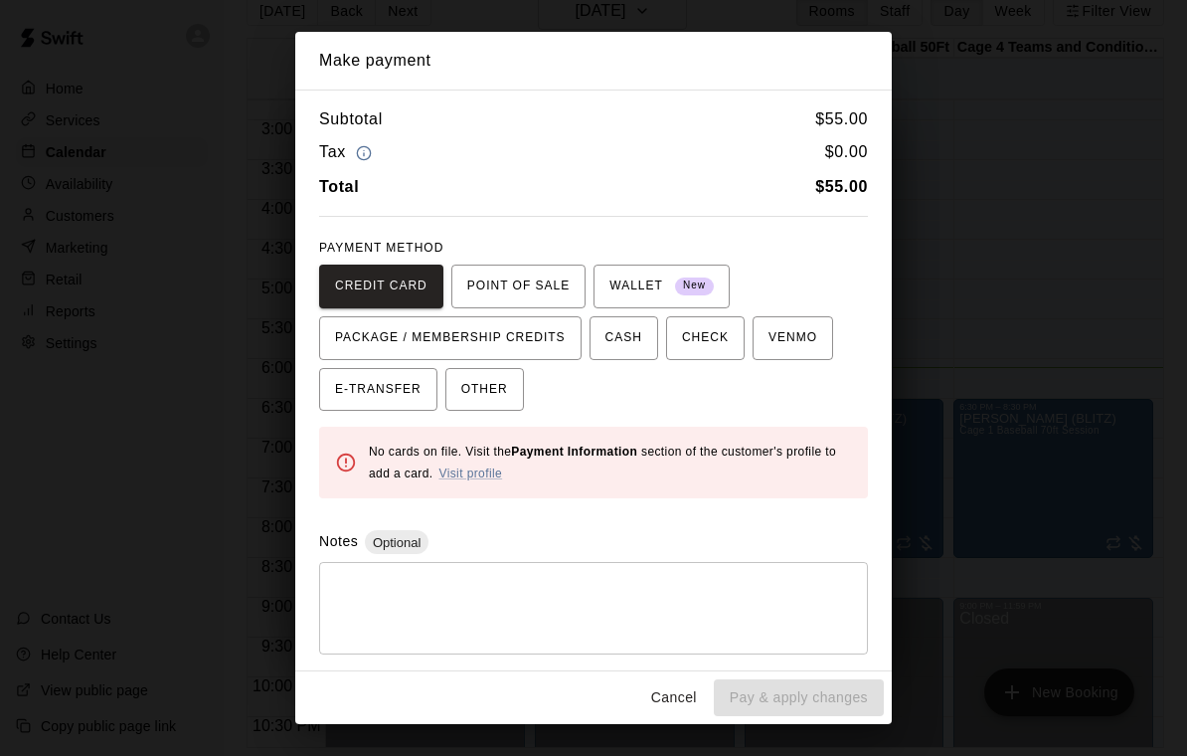
click at [490, 379] on span "OTHER" at bounding box center [484, 390] width 47 height 32
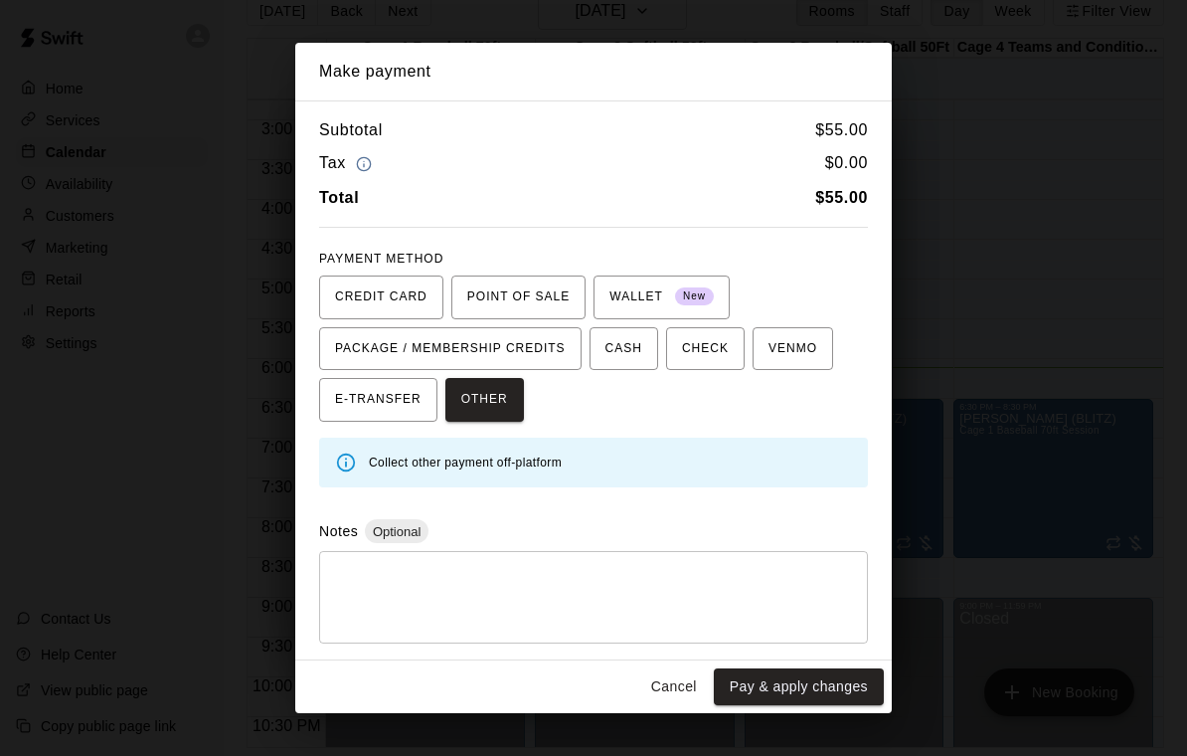
click at [805, 690] on button "Pay & apply changes" at bounding box center [799, 686] width 170 height 37
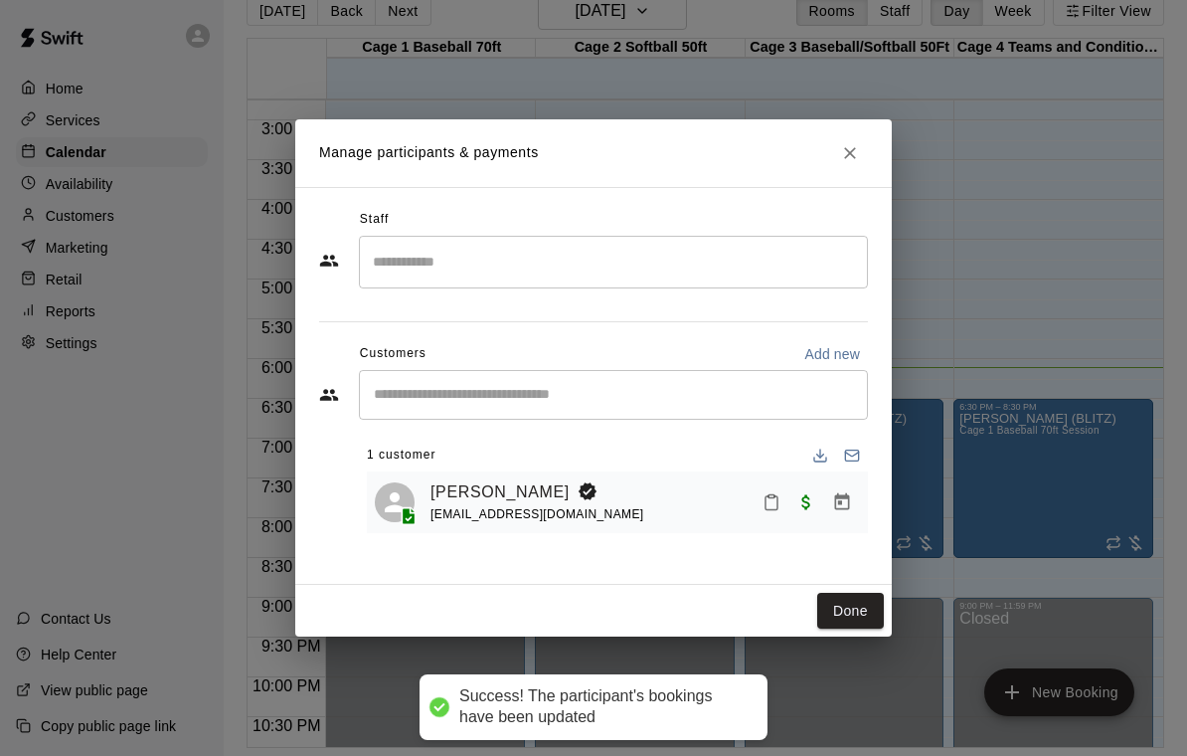
click at [835, 608] on button "Done" at bounding box center [850, 611] width 67 height 37
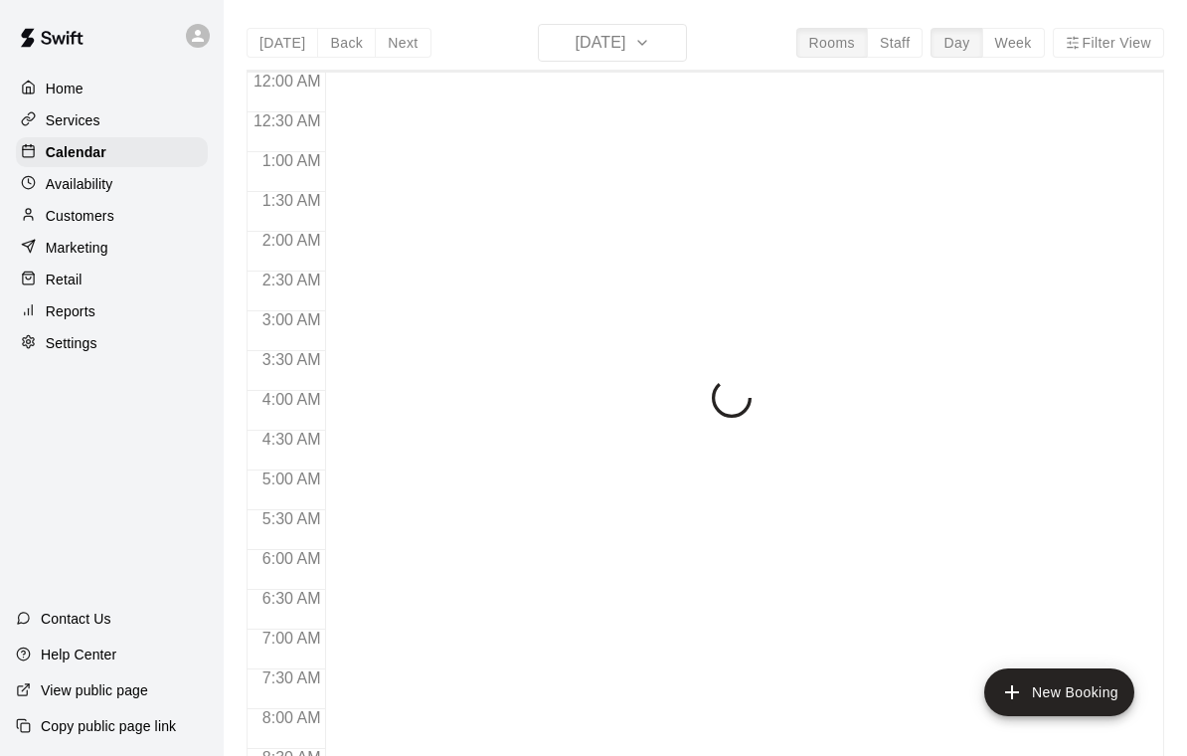
scroll to position [1173, 0]
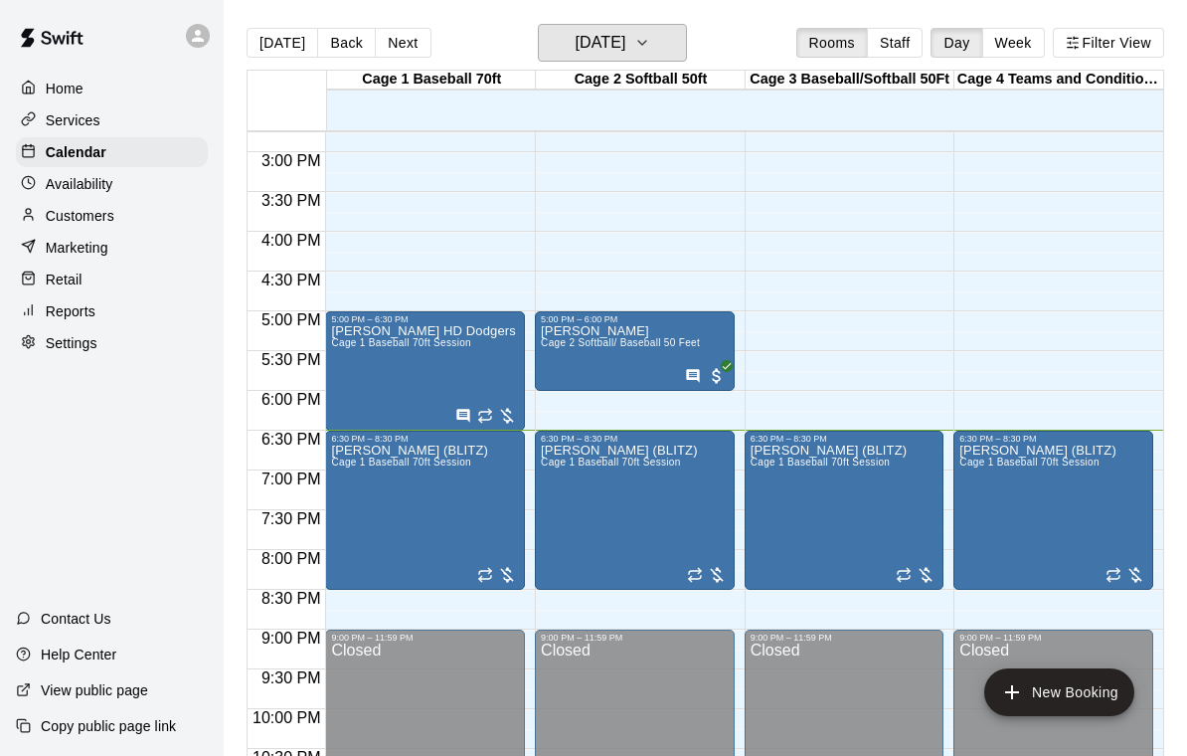
click at [625, 55] on h6 "[DATE]" at bounding box center [600, 43] width 51 height 28
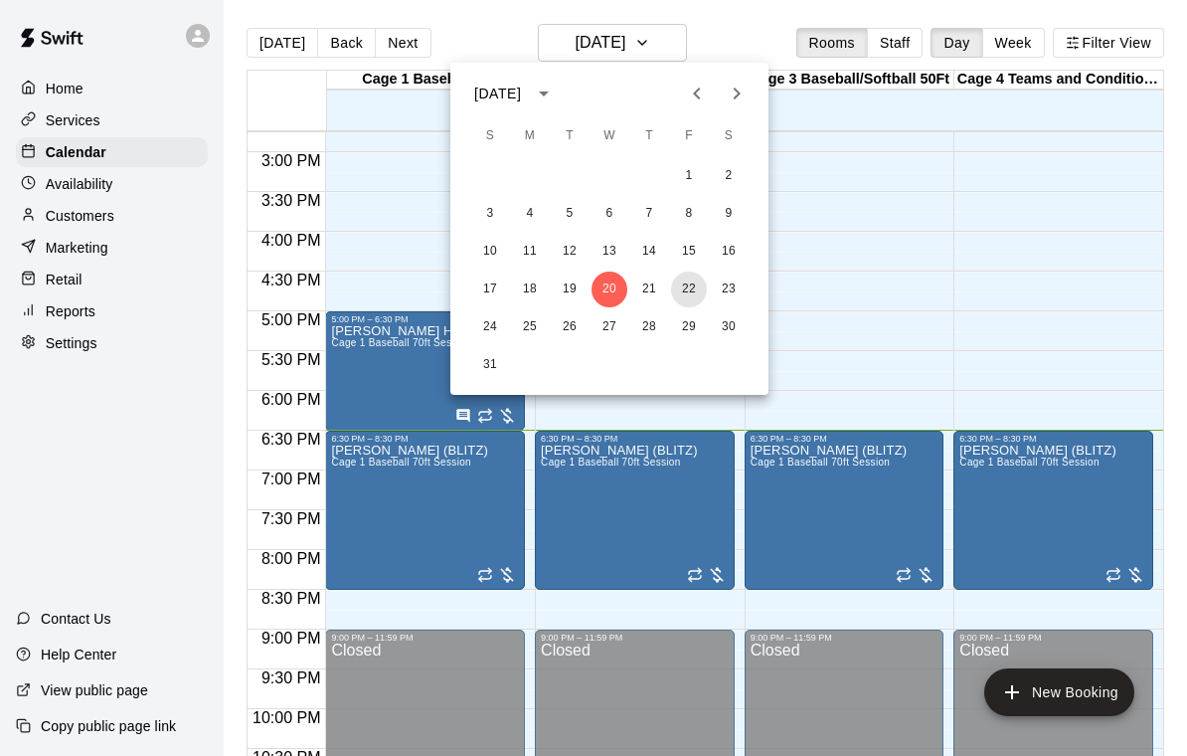
click at [701, 279] on button "22" at bounding box center [689, 289] width 36 height 36
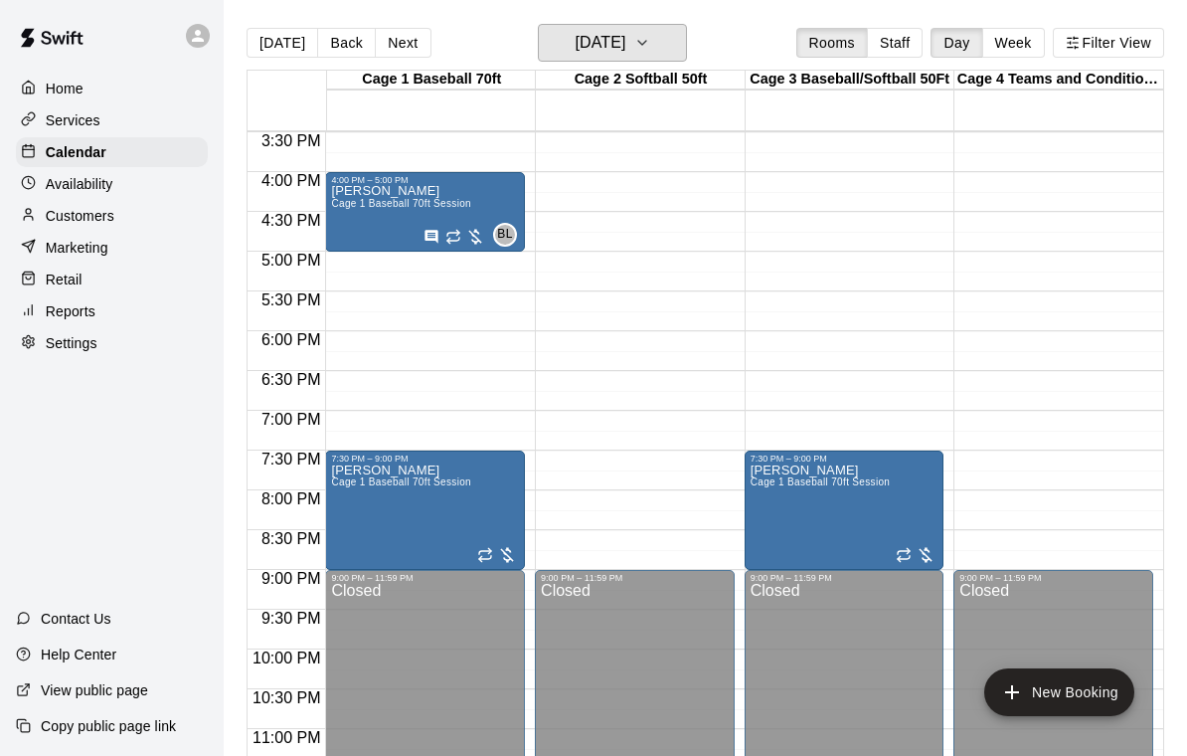
scroll to position [1233, 0]
click at [650, 37] on icon "button" at bounding box center [642, 43] width 16 height 24
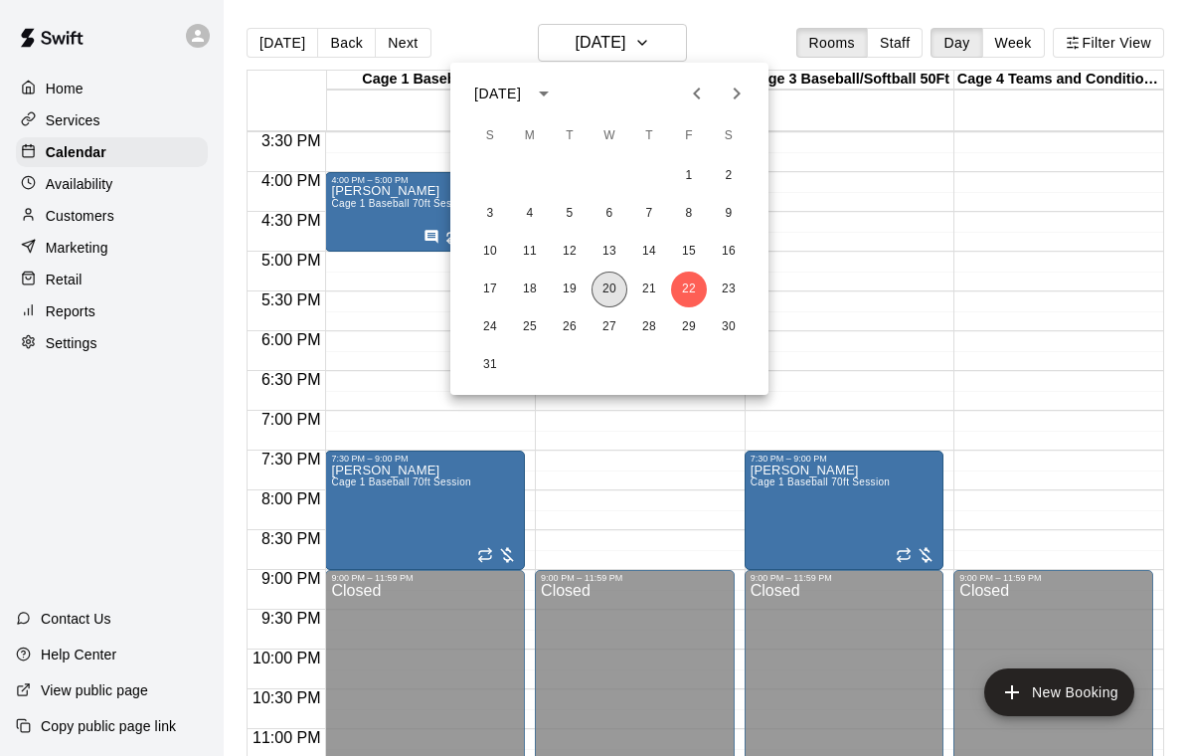
click at [614, 291] on button "20" at bounding box center [610, 289] width 36 height 36
